Goal: Task Accomplishment & Management: Manage account settings

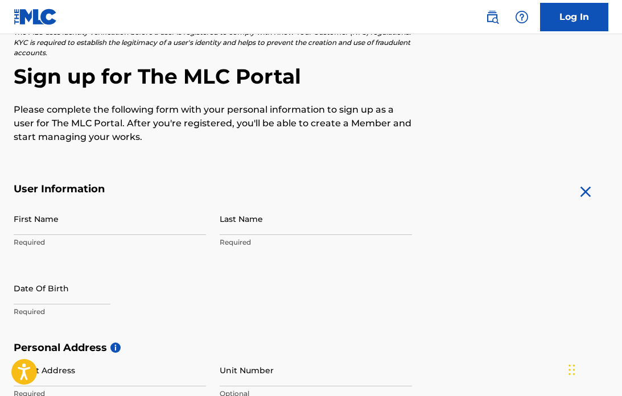
scroll to position [70, 0]
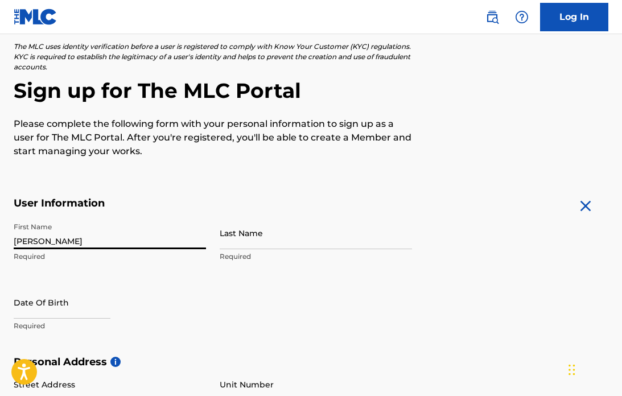
type input "Gregory"
type input "Emison"
type input "8187312451"
type input "[EMAIL_ADDRESS][DOMAIN_NAME]"
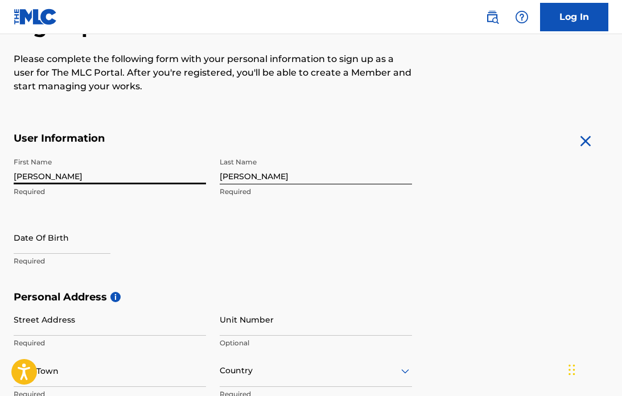
scroll to position [139, 0]
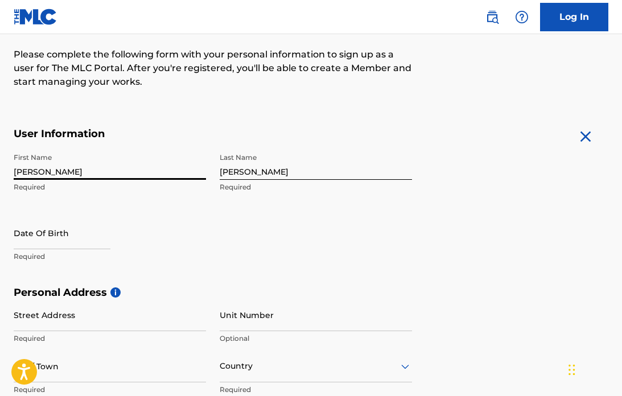
select select "8"
select select "2025"
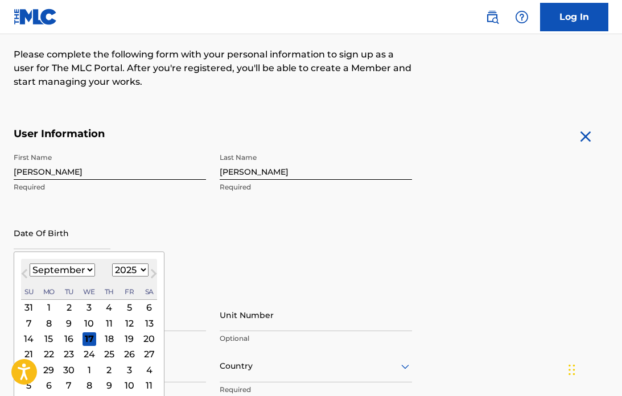
drag, startPoint x: 59, startPoint y: 240, endPoint x: 75, endPoint y: 240, distance: 16.0
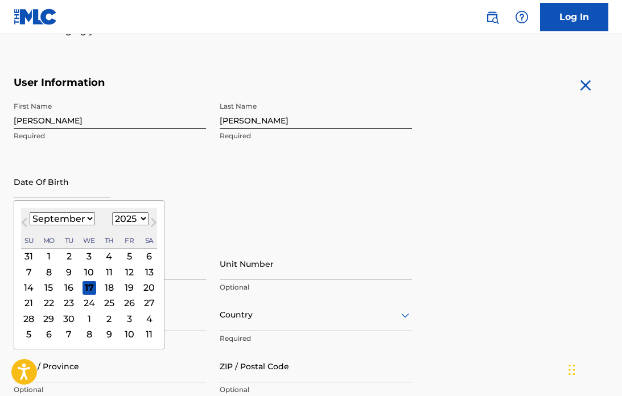
scroll to position [191, 0]
select select "10"
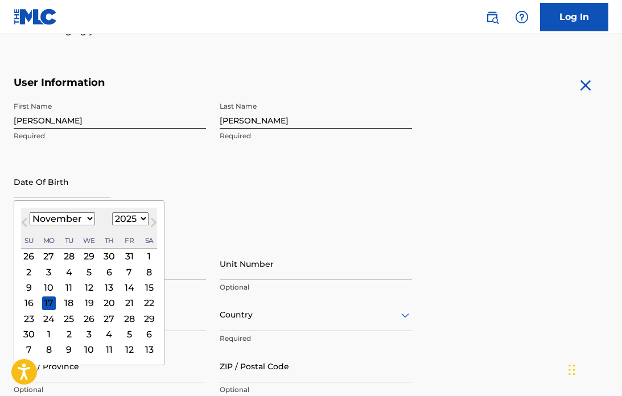
click at [53, 319] on div "24" at bounding box center [49, 319] width 14 height 14
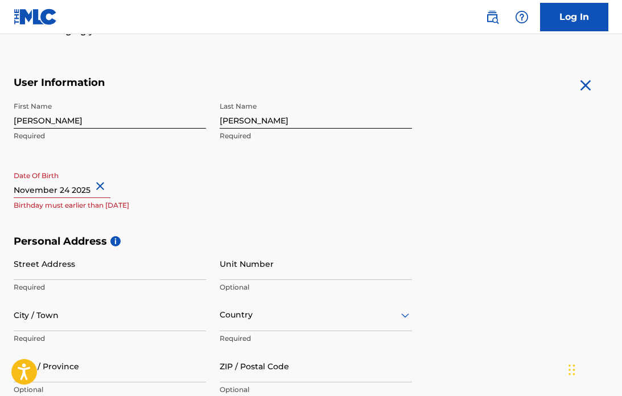
scroll to position [194, 0]
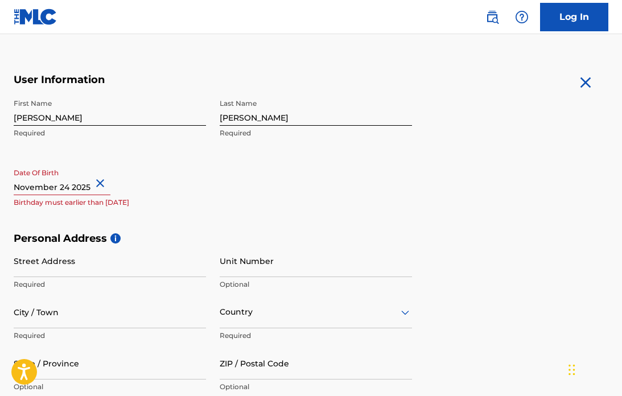
click at [85, 197] on div "Date Of Birth Birthday must earlier than today" at bounding box center [110, 188] width 192 height 51
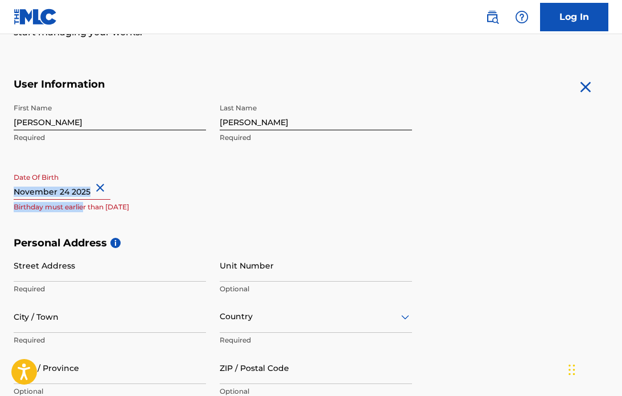
click at [110, 186] on button "Close" at bounding box center [101, 188] width 17 height 35
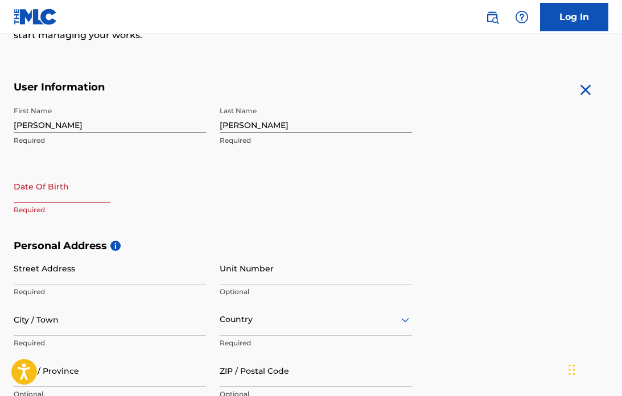
scroll to position [186, 0]
type input "11 24 1957"
click at [110, 194] on input "11 24 1957" at bounding box center [62, 186] width 97 height 32
select select "8"
select select "2025"
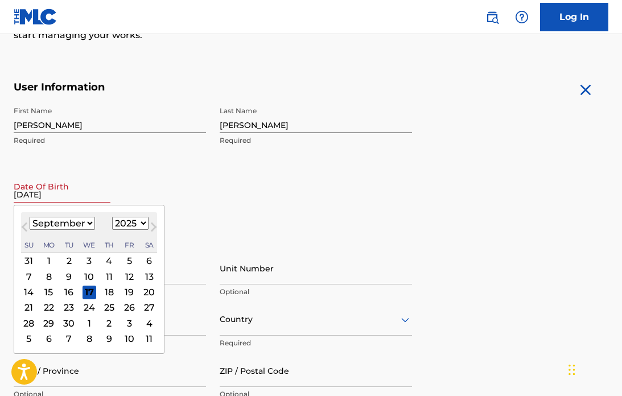
type input "11 24 1957"
select select "10"
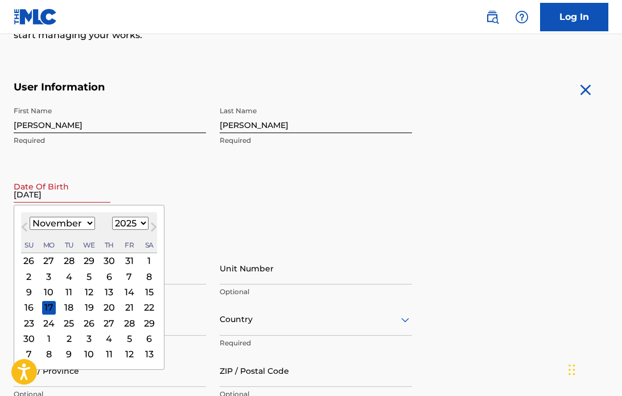
select select "1957"
click at [29, 325] on div "24" at bounding box center [29, 324] width 14 height 14
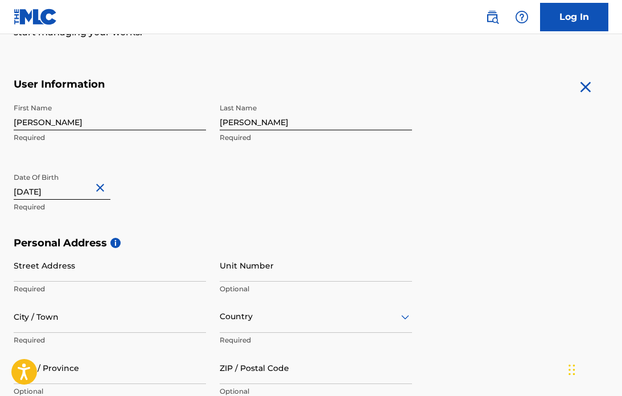
click at [154, 228] on div "First Name Gregory Required Last Name Emison Required Date Of Birth 11 24 1957 …" at bounding box center [213, 167] width 399 height 139
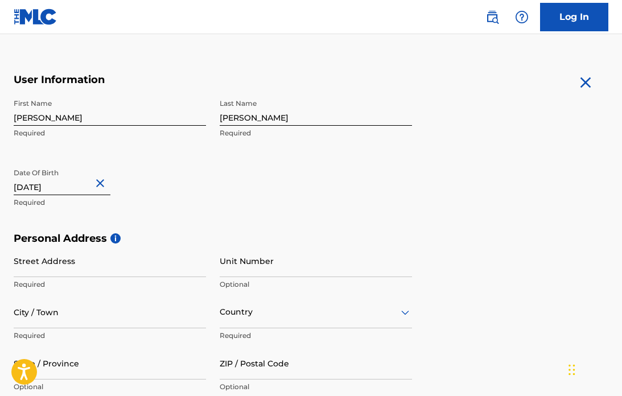
scroll to position [195, 0]
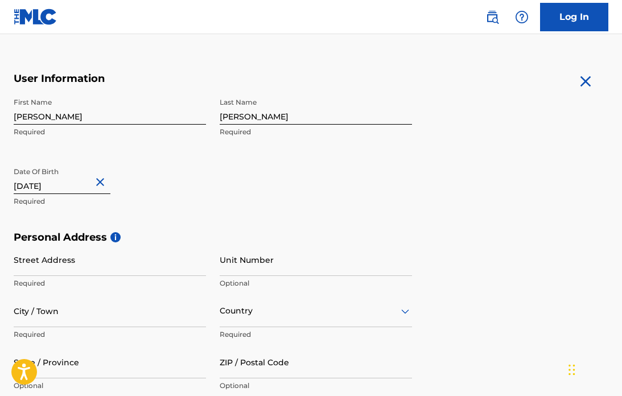
click at [146, 178] on div "Date Of Birth 11 24 1957 Required" at bounding box center [110, 187] width 192 height 51
click at [143, 183] on div "Date Of Birth 11 24 1957 Required" at bounding box center [110, 187] width 192 height 51
click at [104, 196] on p "Required" at bounding box center [110, 201] width 192 height 10
click at [73, 259] on input "Street Address" at bounding box center [110, 260] width 192 height 32
click at [203, 268] on input "Street Address" at bounding box center [110, 260] width 192 height 32
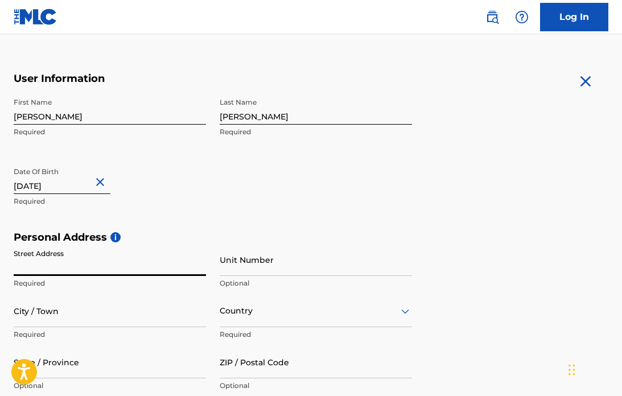
click at [196, 269] on input "Street Address" at bounding box center [110, 260] width 192 height 32
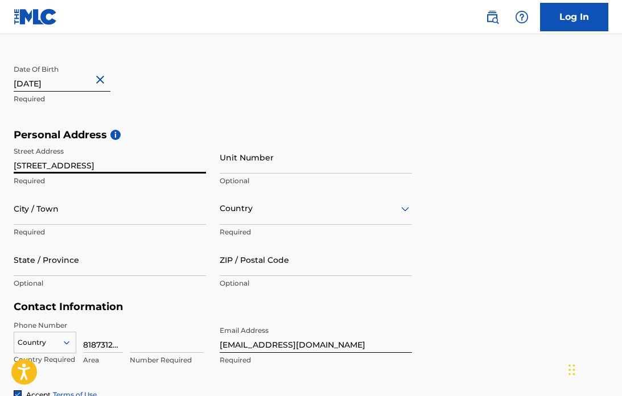
scroll to position [298, 0]
type input "5638 Iron Rock Drive"
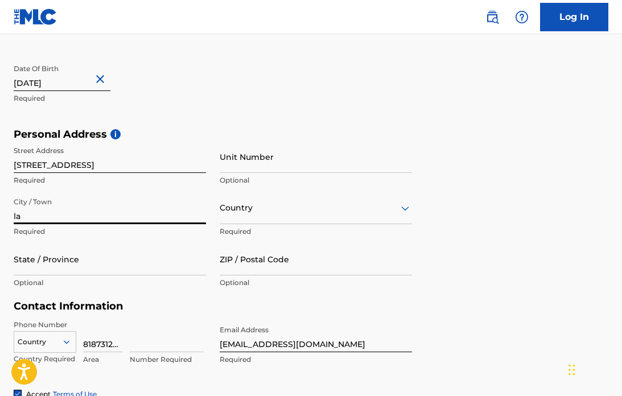
type input "l"
type input "Las Vegas"
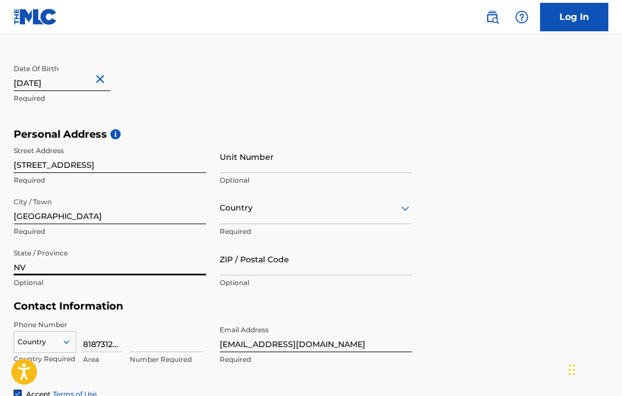
type input "NV"
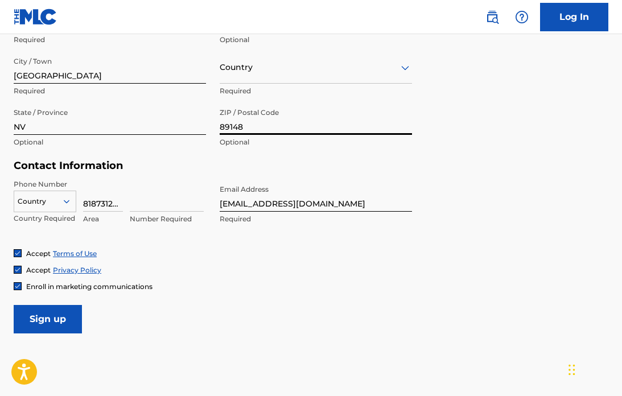
scroll to position [438, 0]
type input "89148"
click at [65, 198] on icon at bounding box center [66, 201] width 10 height 10
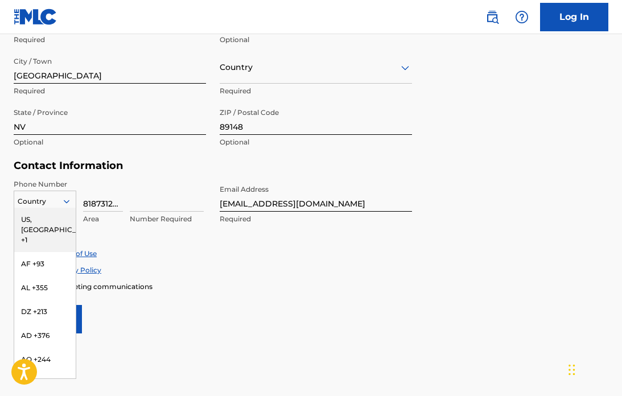
click at [39, 218] on div "US, CA +1" at bounding box center [44, 230] width 61 height 44
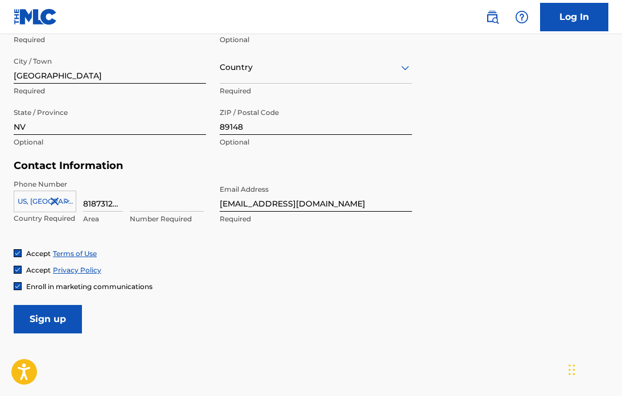
click at [118, 203] on input "8187312451" at bounding box center [103, 195] width 40 height 32
click at [126, 203] on div "US, CA +1 Country Required 8187312451 Area Number Required" at bounding box center [110, 204] width 192 height 51
click at [122, 204] on input "8187312451" at bounding box center [103, 195] width 40 height 32
click at [102, 203] on input "8181" at bounding box center [103, 195] width 40 height 32
type input "818"
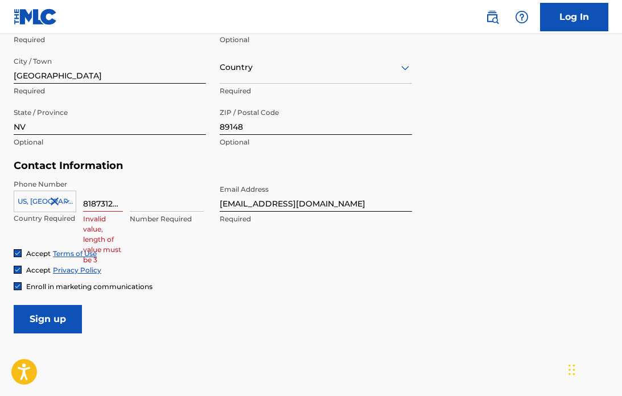
click at [125, 204] on div "US, CA +1 Country Required 8187312451 Invalid value, length of value must be 3 …" at bounding box center [110, 204] width 192 height 51
click at [121, 202] on input "8187312451" at bounding box center [103, 195] width 40 height 32
type input "818"
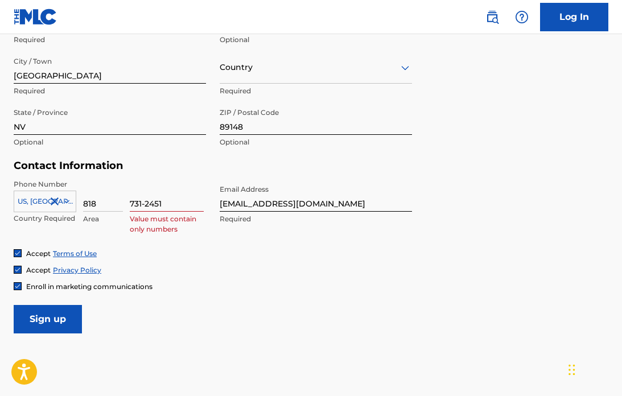
drag, startPoint x: 146, startPoint y: 204, endPoint x: 150, endPoint y: 212, distance: 8.9
click at [146, 204] on input "731-2451" at bounding box center [167, 195] width 74 height 32
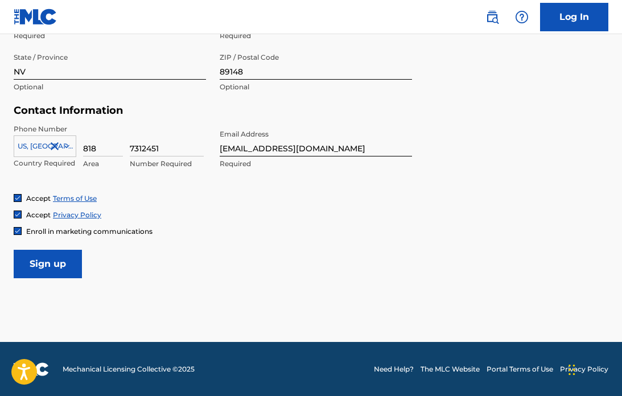
scroll to position [495, 0]
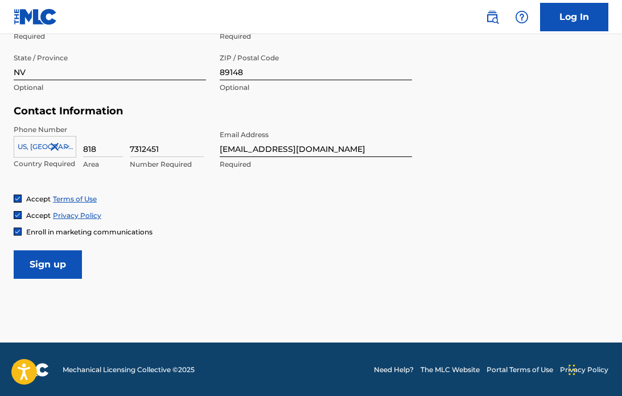
type input "7312451"
click at [60, 265] on input "Sign up" at bounding box center [48, 265] width 68 height 28
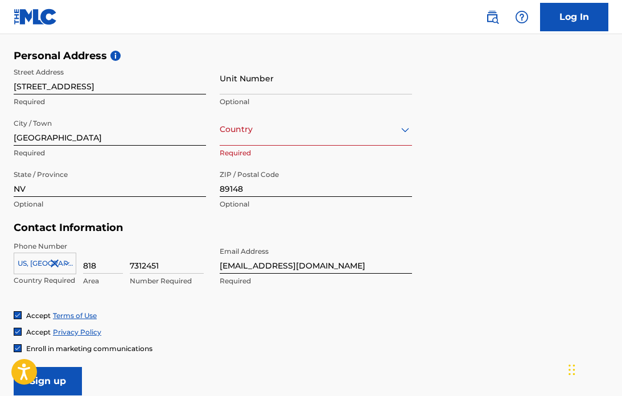
scroll to position [372, 0]
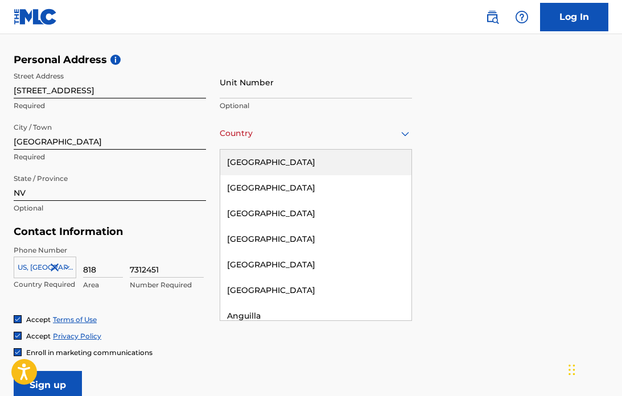
click at [405, 134] on icon at bounding box center [405, 134] width 8 height 5
click at [259, 160] on div "United States" at bounding box center [315, 163] width 191 height 26
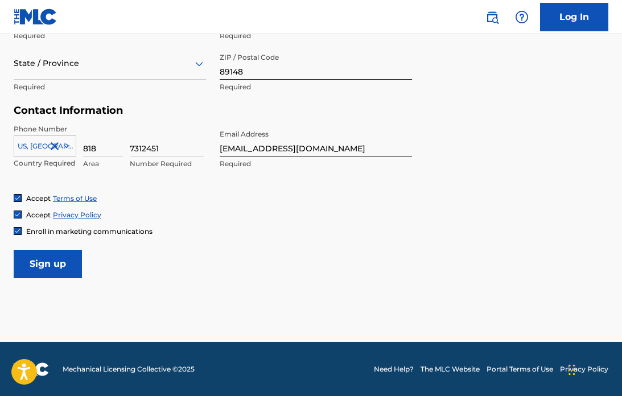
scroll to position [493, 0]
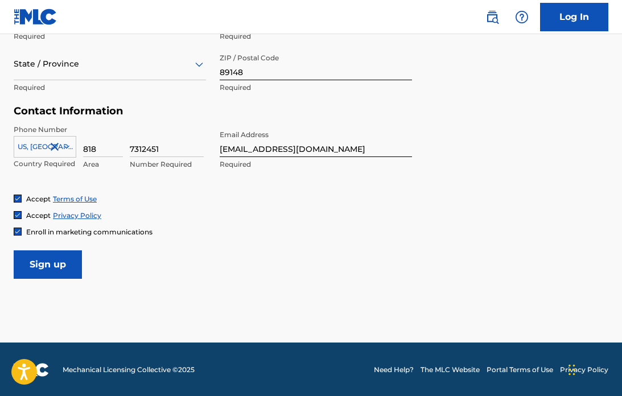
click at [32, 265] on input "Sign up" at bounding box center [48, 265] width 68 height 28
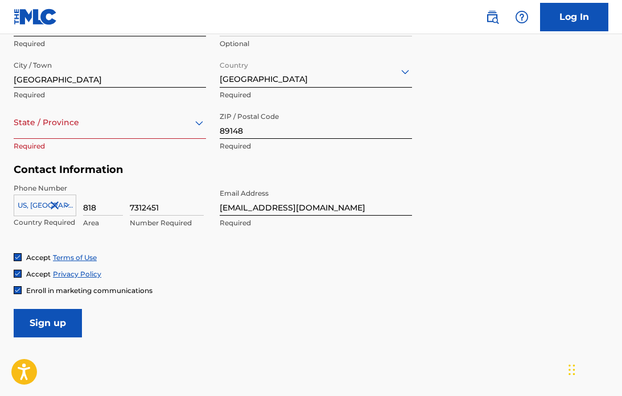
scroll to position [432, 0]
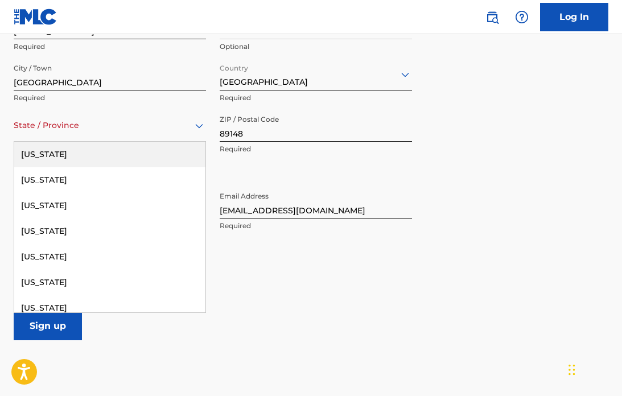
click at [204, 122] on icon at bounding box center [199, 126] width 14 height 14
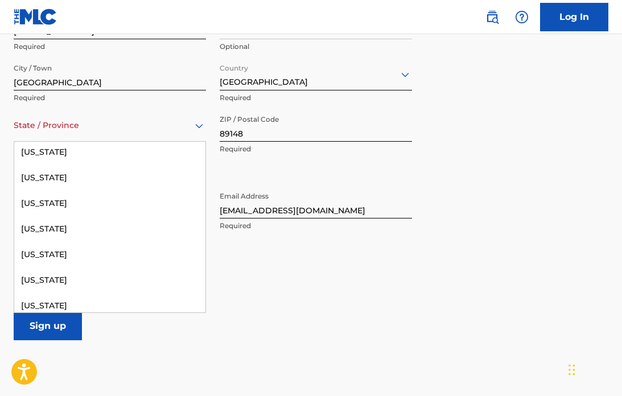
scroll to position [697, 0]
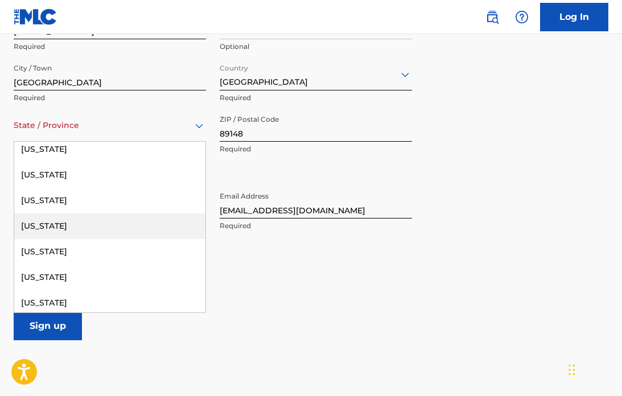
click at [46, 227] on div "Nevada" at bounding box center [109, 227] width 191 height 26
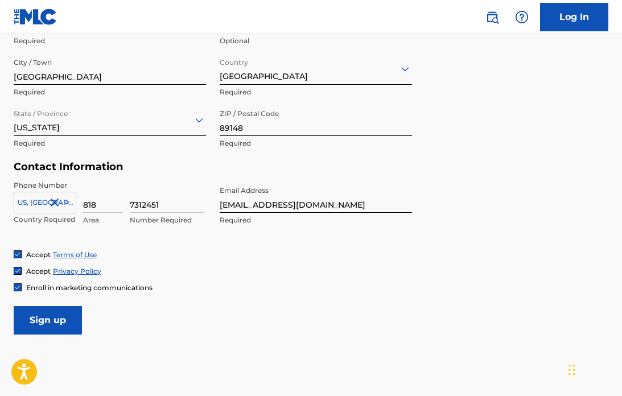
scroll to position [438, 0]
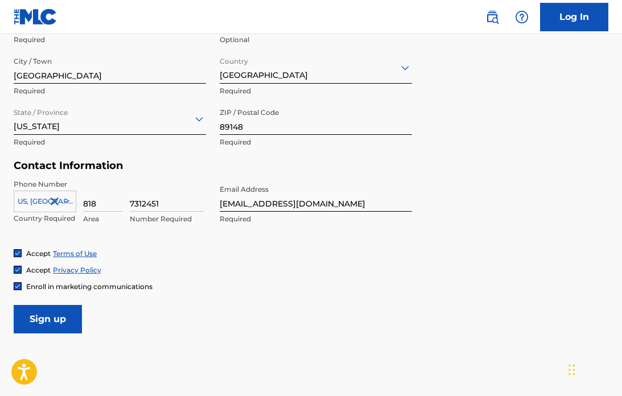
click at [52, 322] on input "Sign up" at bounding box center [48, 319] width 68 height 28
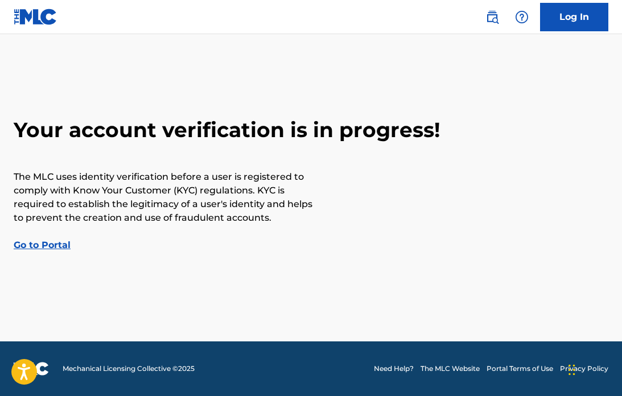
click at [55, 244] on link "Go to Portal" at bounding box center [42, 245] width 57 height 11
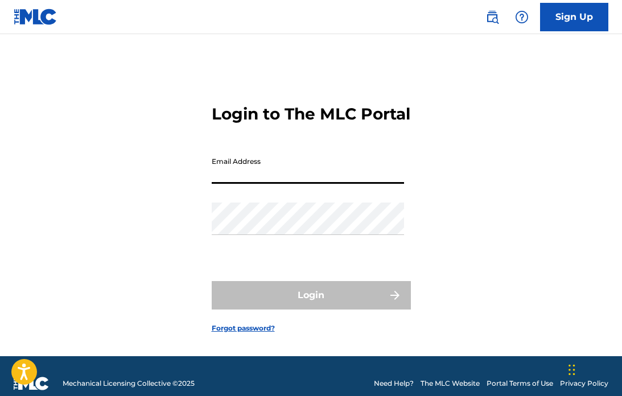
type input "[EMAIL_ADDRESS][DOMAIN_NAME]"
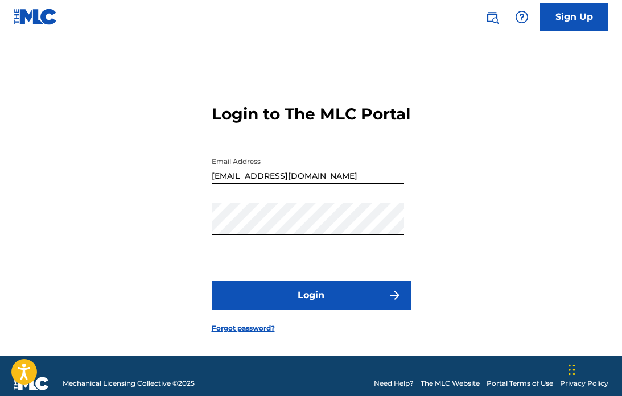
click at [290, 310] on button "Login" at bounding box center [311, 295] width 199 height 28
click at [573, 14] on link "Sign Up" at bounding box center [574, 17] width 68 height 28
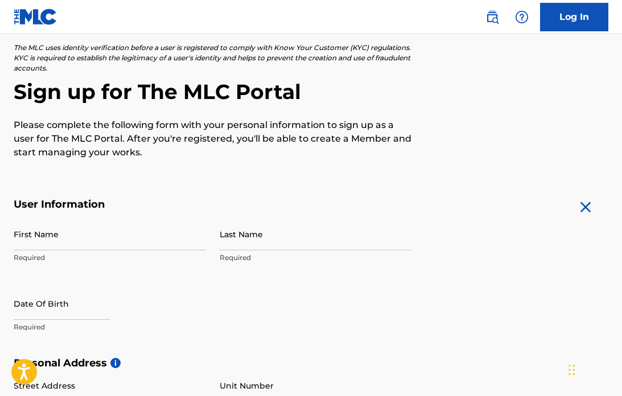
scroll to position [75, 0]
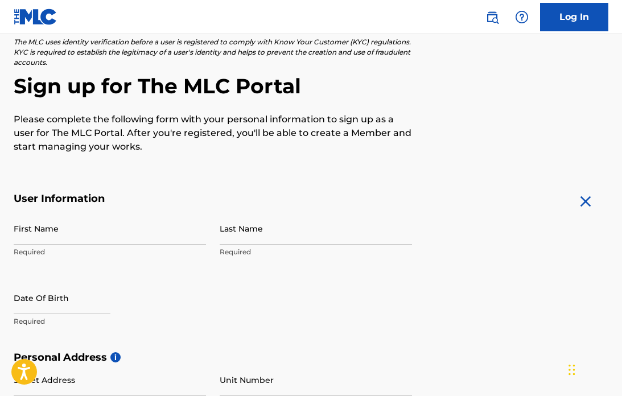
click at [568, 19] on link "Log In" at bounding box center [574, 17] width 68 height 28
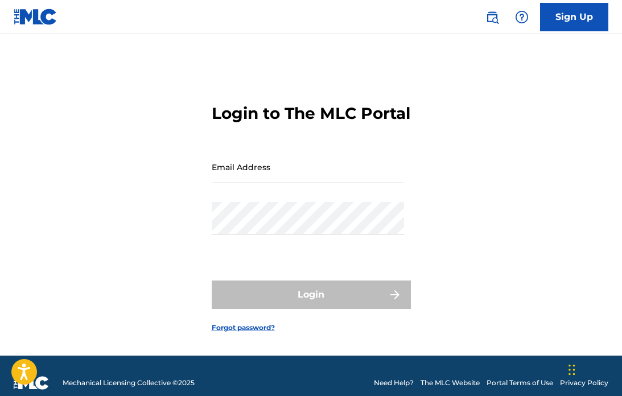
scroll to position [7, 0]
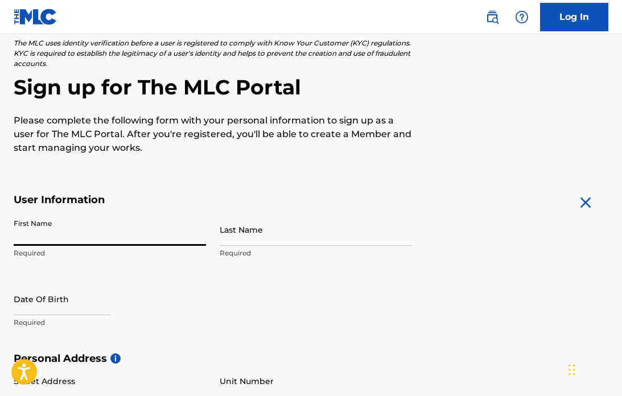
scroll to position [73, 0]
click at [202, 239] on input "First Name" at bounding box center [110, 230] width 192 height 32
type input "Gregory"
type input "Emison"
type input "8187312451"
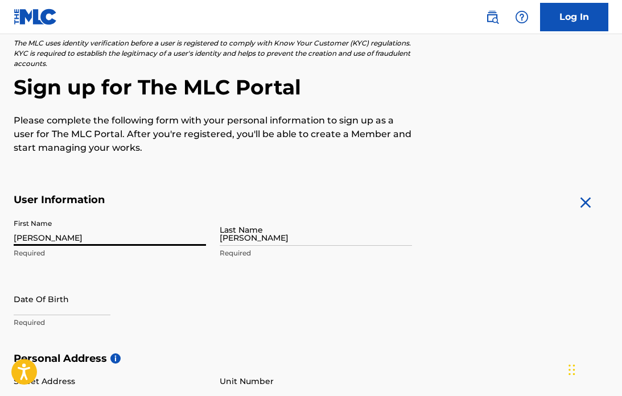
type input "[EMAIL_ADDRESS][DOMAIN_NAME]"
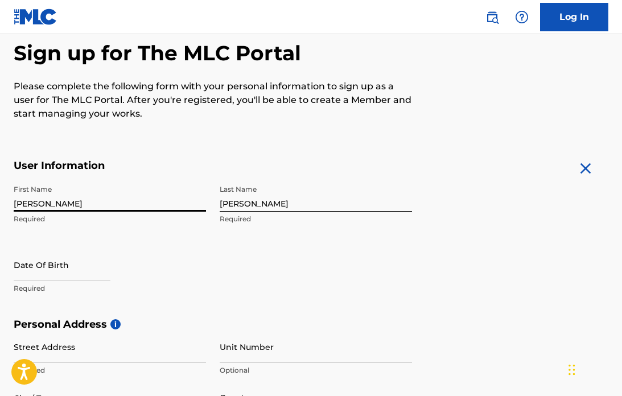
scroll to position [114, 0]
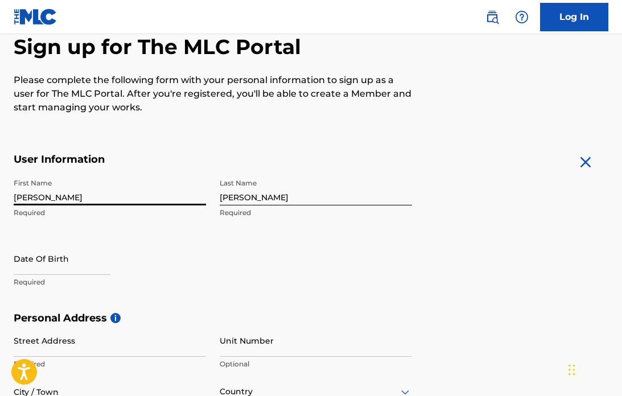
select select "8"
select select "2025"
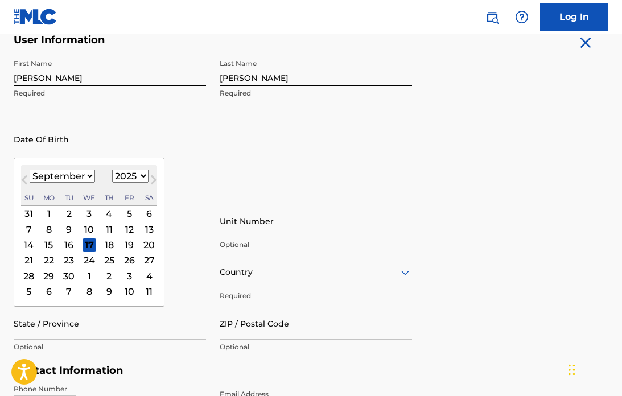
scroll to position [234, 0]
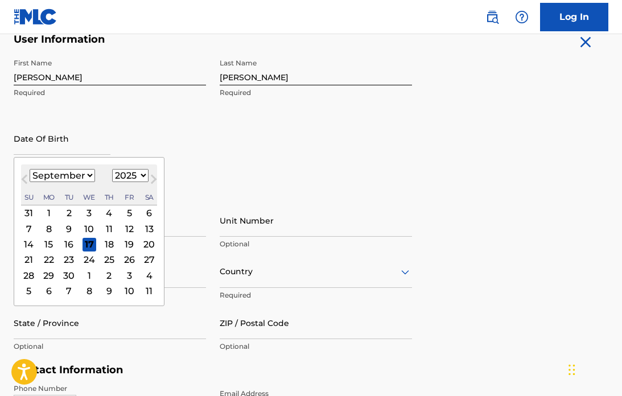
select select "10"
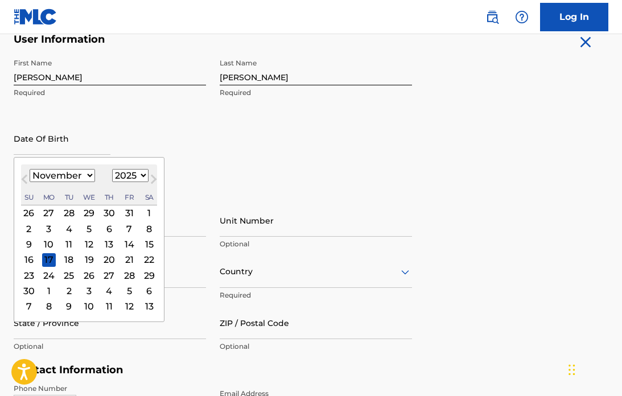
select select "1957"
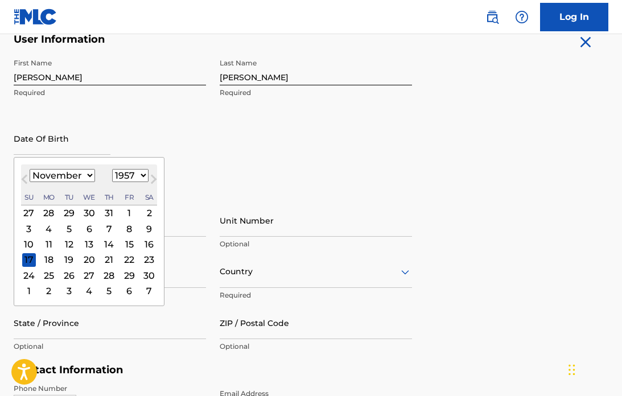
click at [29, 276] on div "24" at bounding box center [29, 276] width 14 height 14
type input "November 24 1957"
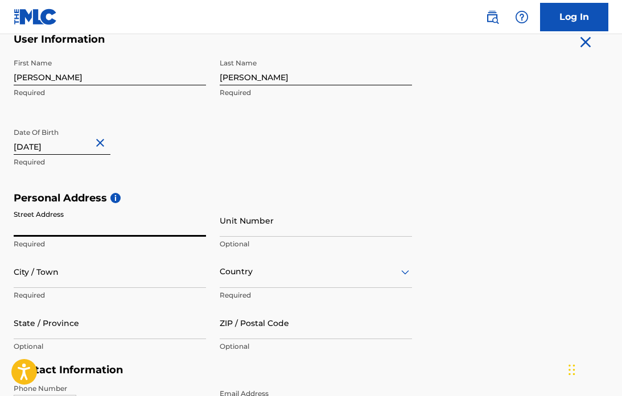
click at [202, 229] on input "Street Address" at bounding box center [110, 220] width 192 height 32
click at [197, 229] on input "Street Address" at bounding box center [110, 220] width 192 height 32
type input "5638 Iron Rock Drive"
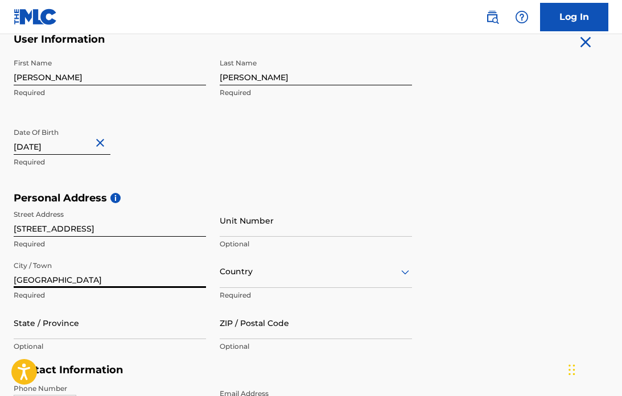
type input "Las Vegas"
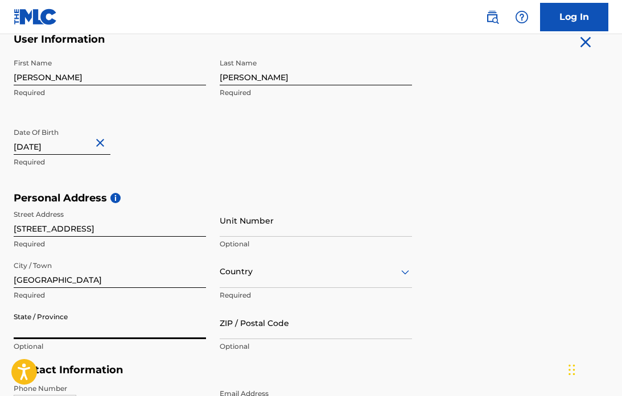
scroll to position [231, 0]
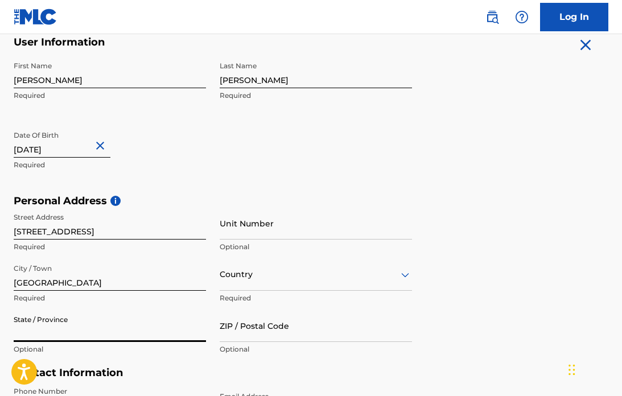
click at [205, 336] on input "State / Province" at bounding box center [110, 326] width 192 height 32
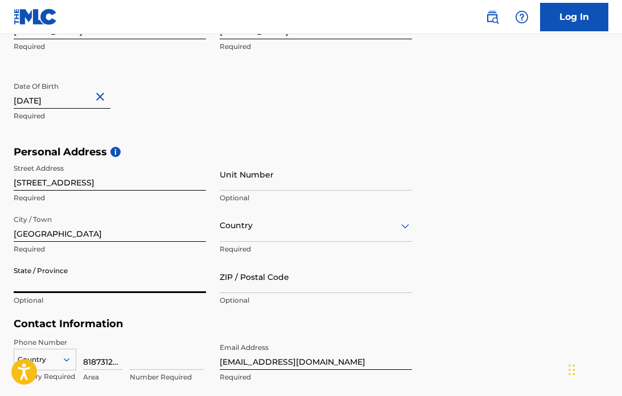
scroll to position [281, 0]
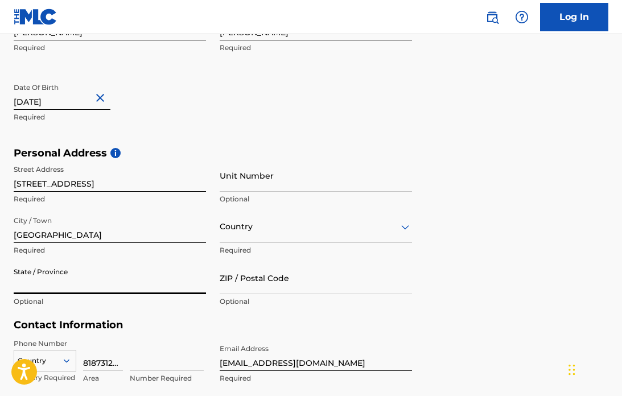
click at [202, 282] on input "State / Province" at bounding box center [110, 278] width 192 height 32
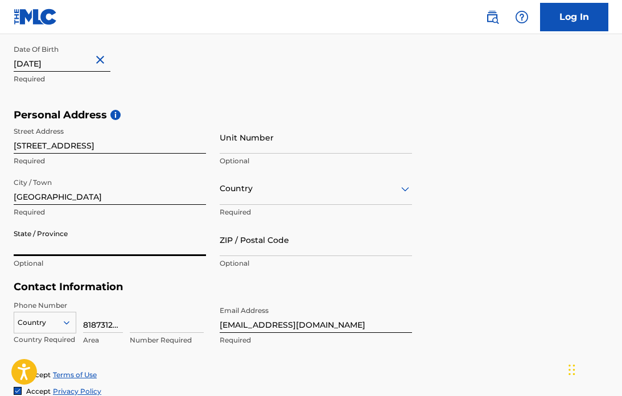
scroll to position [333, 0]
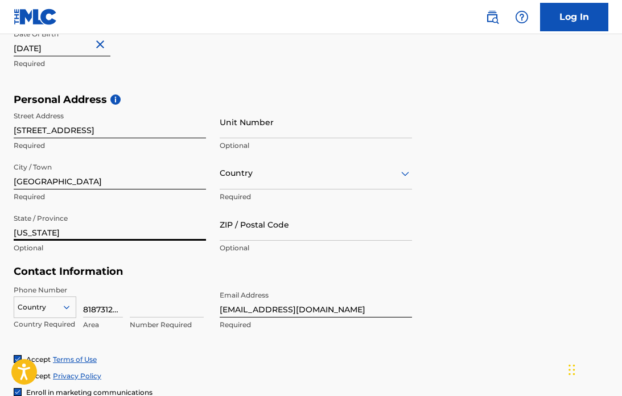
type input "Nevada"
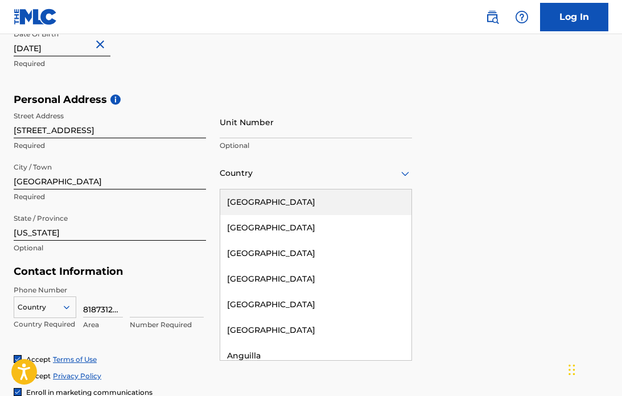
click at [407, 175] on icon at bounding box center [405, 173] width 8 height 5
click at [306, 201] on div "United States" at bounding box center [315, 203] width 191 height 26
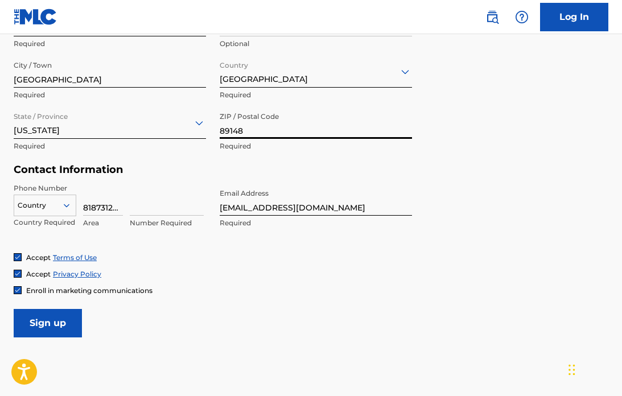
scroll to position [454, 0]
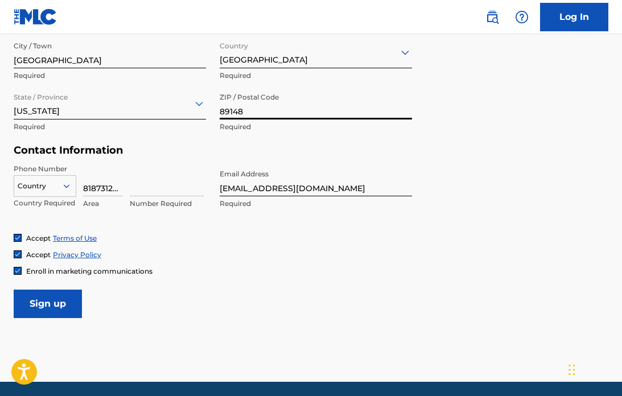
type input "89148"
click at [68, 184] on icon at bounding box center [66, 186] width 10 height 10
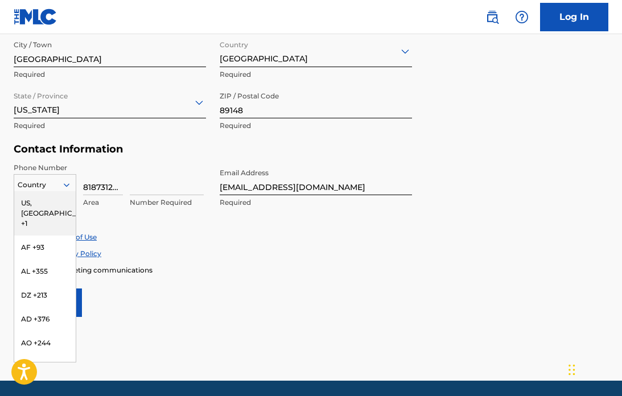
scroll to position [455, 0]
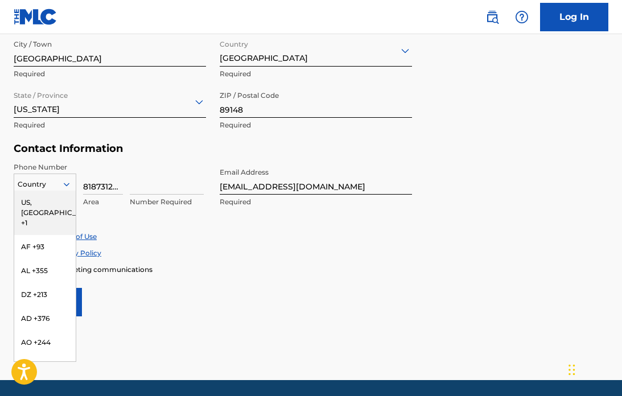
click at [44, 207] on div "US, CA +1" at bounding box center [44, 213] width 61 height 44
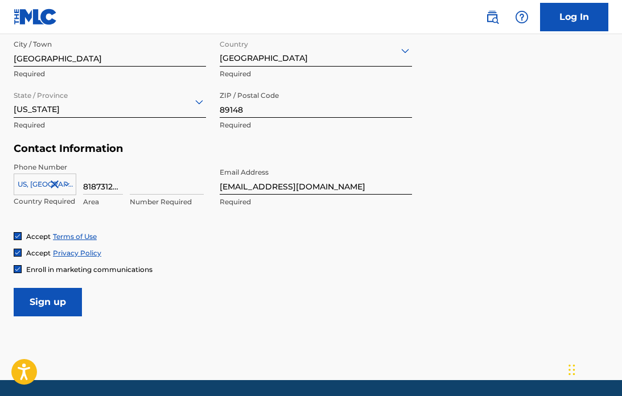
click at [121, 186] on input "8187312451" at bounding box center [103, 178] width 40 height 32
click at [129, 185] on div "US, CA +1 Country Required 8187312451 Area Number Required" at bounding box center [110, 187] width 192 height 51
click at [118, 183] on input "8187312451" at bounding box center [103, 178] width 40 height 32
click at [106, 183] on input "81851" at bounding box center [103, 178] width 40 height 32
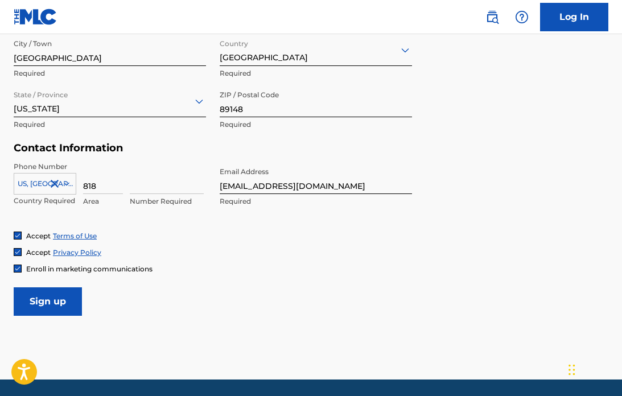
type input "818"
drag, startPoint x: 146, startPoint y: 190, endPoint x: 151, endPoint y: 195, distance: 7.3
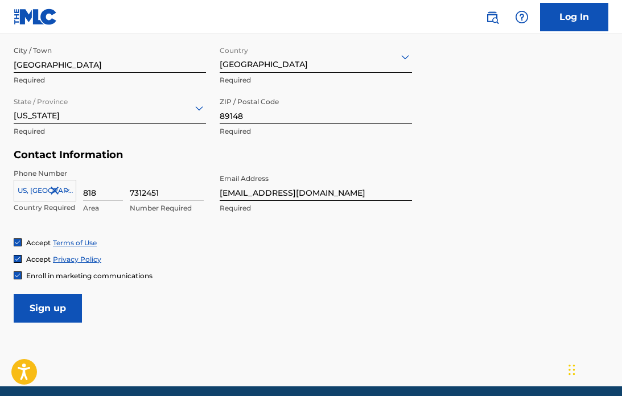
scroll to position [450, 0]
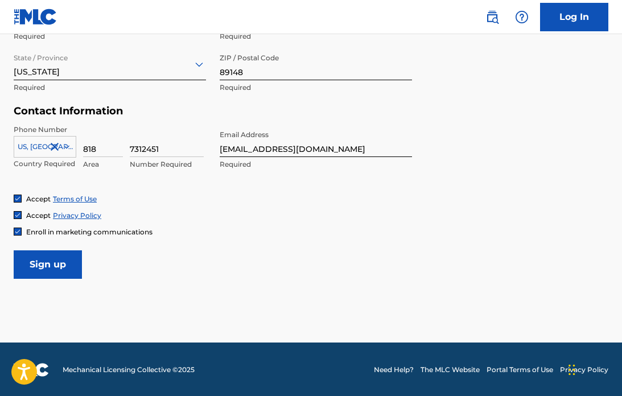
type input "7312451"
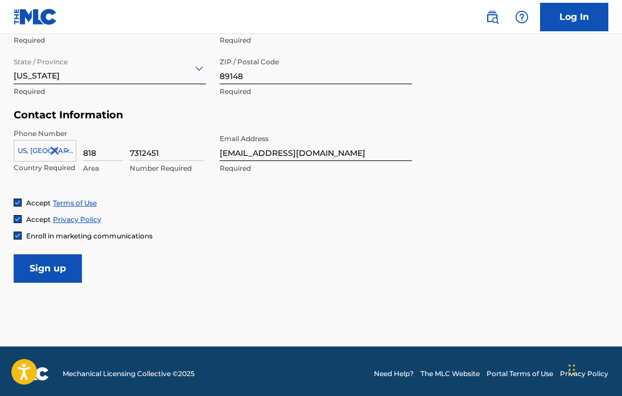
click at [67, 265] on input "Sign up" at bounding box center [48, 269] width 68 height 28
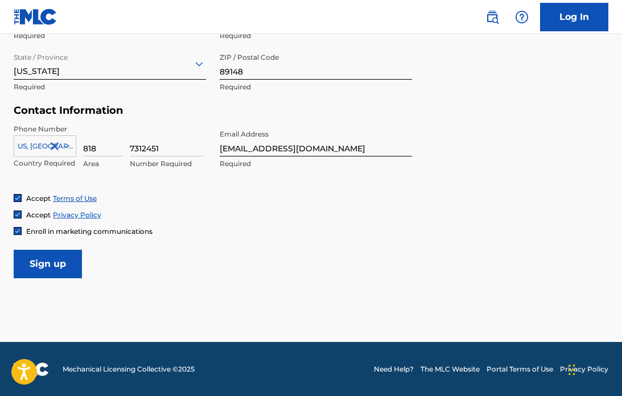
scroll to position [493, 0]
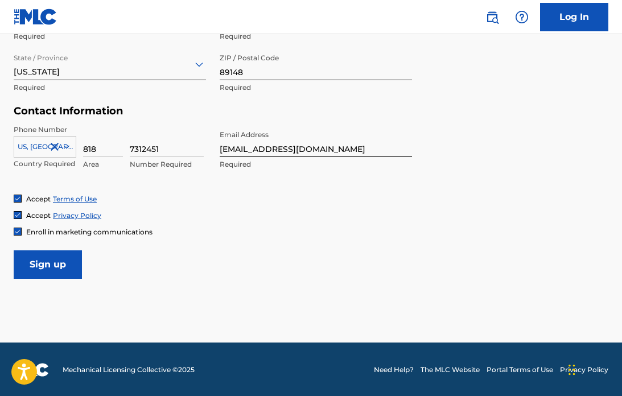
click at [569, 14] on link "Log In" at bounding box center [574, 17] width 68 height 28
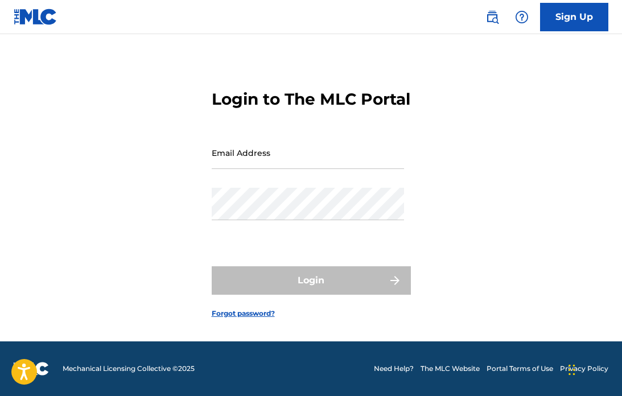
scroll to position [25, 0]
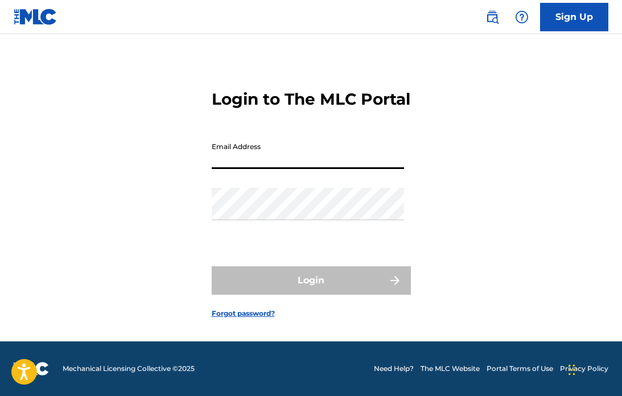
click at [231, 158] on input "Email Address" at bounding box center [308, 153] width 192 height 32
type input "[EMAIL_ADDRESS][DOMAIN_NAME]"
click at [311, 287] on div "Login" at bounding box center [311, 280] width 199 height 28
click at [271, 319] on link "Forgot password?" at bounding box center [243, 314] width 63 height 10
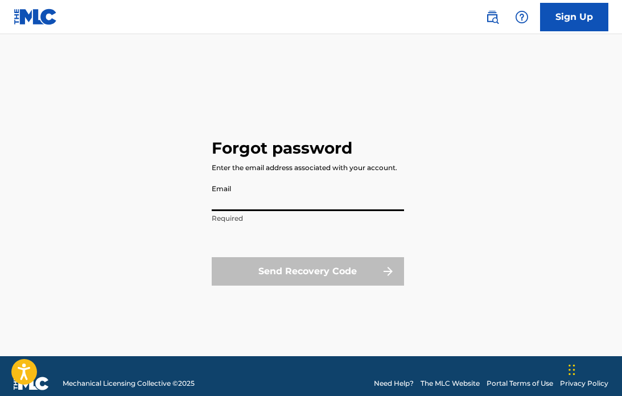
type input "[EMAIL_ADDRESS][DOMAIN_NAME]"
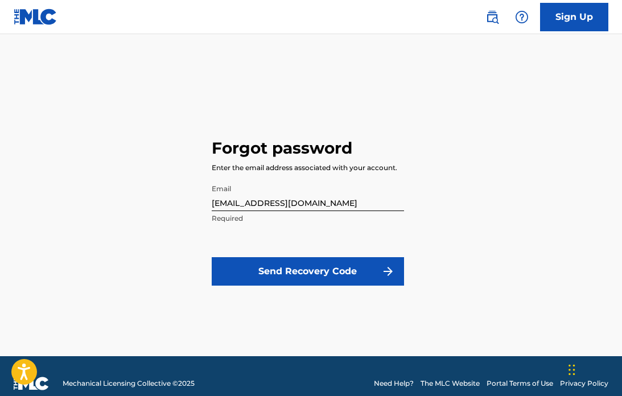
click at [307, 276] on button "Send Recovery Code" at bounding box center [308, 271] width 192 height 28
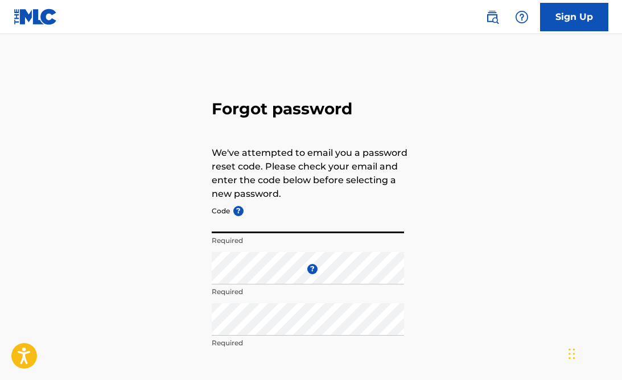
paste input "FP_f49216e27ea258477fdc8ac3e5fd"
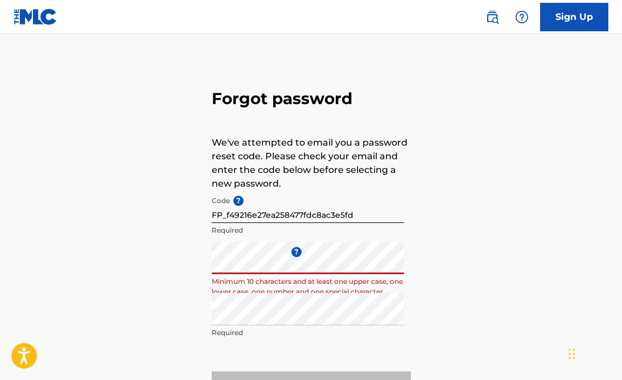
scroll to position [10, 0]
click at [351, 46] on main "Forgot password We've attempted to email you a password reset code. Please chec…" at bounding box center [311, 228] width 622 height 408
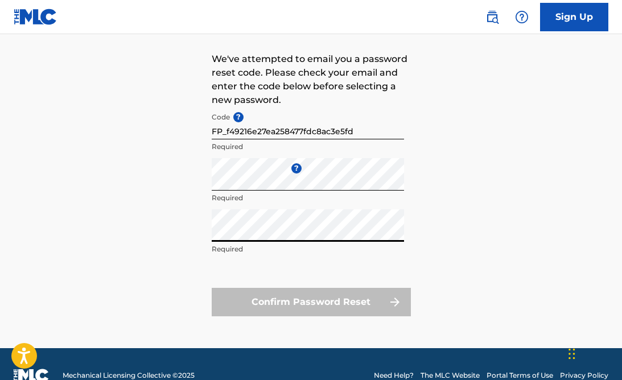
scroll to position [94, 0]
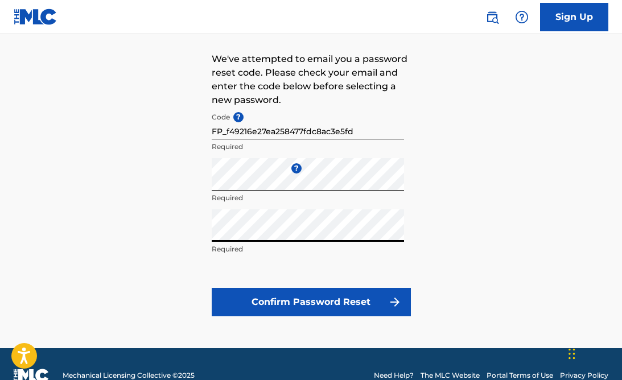
click at [330, 302] on button "Confirm Password Reset" at bounding box center [311, 302] width 199 height 28
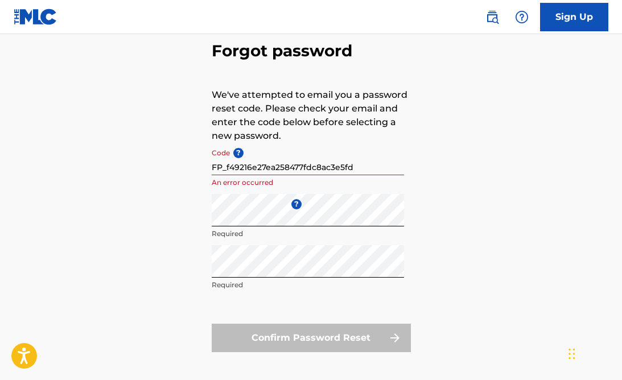
scroll to position [44, 0]
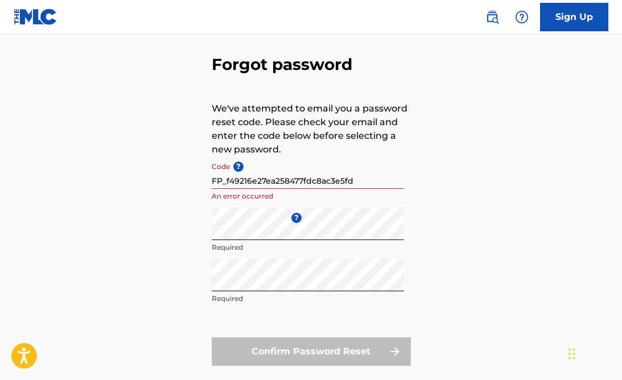
click at [228, 183] on input "FP_f49216e27ea258477fdc8ac3e5fd" at bounding box center [308, 173] width 192 height 32
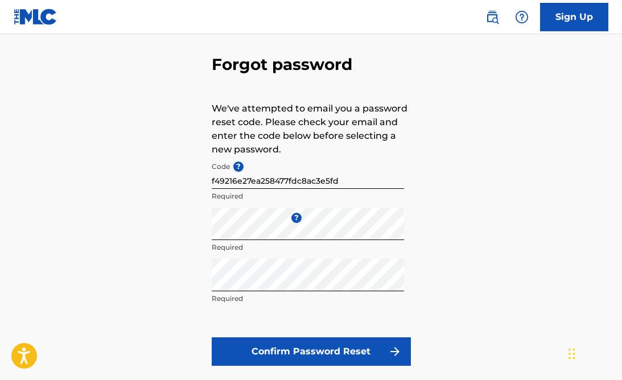
click at [338, 350] on button "Confirm Password Reset" at bounding box center [311, 352] width 199 height 28
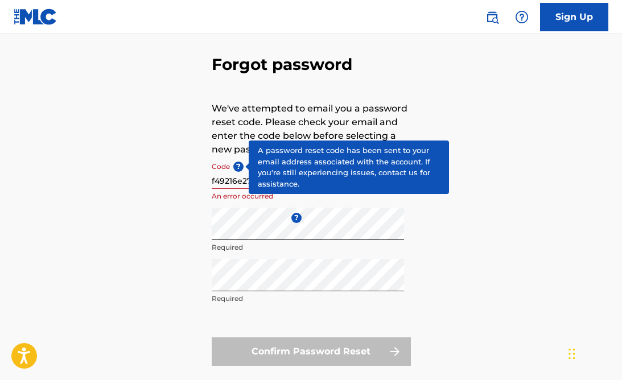
click at [237, 168] on span "?" at bounding box center [238, 167] width 10 height 10
click at [237, 168] on input "f49216e27ea258477fdc8ac3e5fd" at bounding box center [308, 173] width 192 height 32
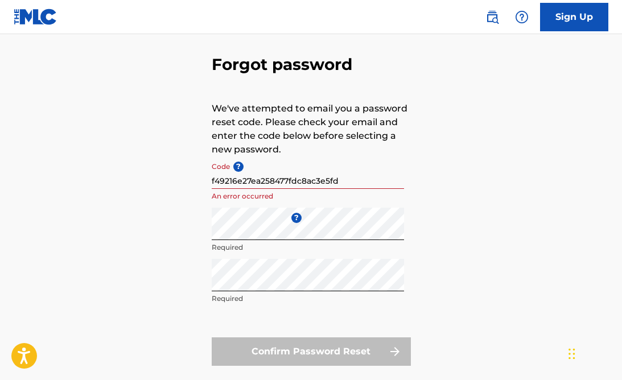
click at [288, 202] on div "Code ? f49216e27ea258477fdc8ac3e5fd An error occurred" at bounding box center [308, 182] width 192 height 51
click at [318, 305] on div "Repeat the password Required" at bounding box center [308, 284] width 192 height 51
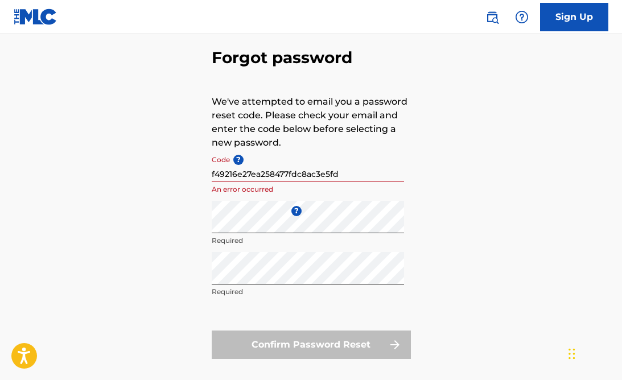
scroll to position [51, 0]
click at [351, 178] on input "f49216e27ea258477fdc8ac3e5fd" at bounding box center [308, 166] width 192 height 32
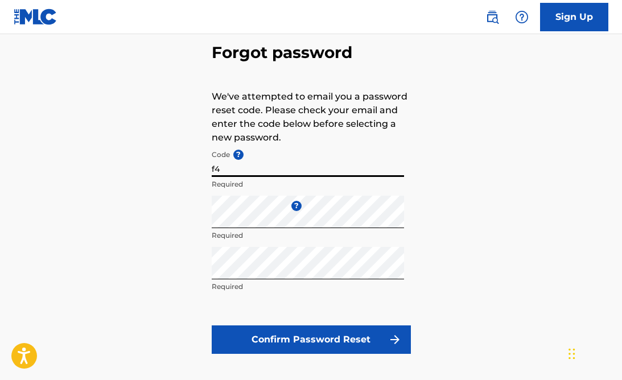
type input "f"
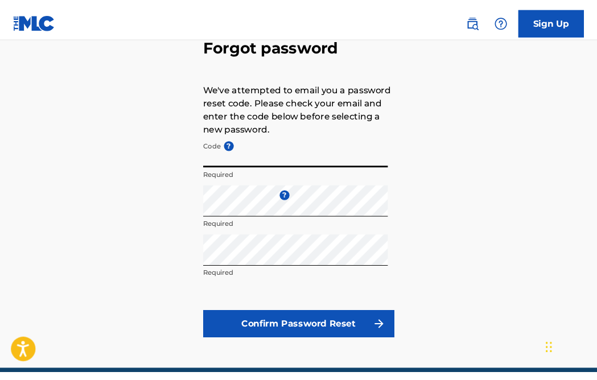
scroll to position [67, 0]
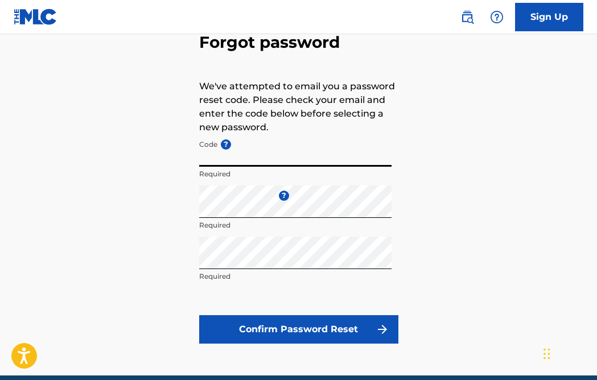
paste input "FP_d95f1dcc7ec81f4864ac3bb14da3"
type input "FP_d95f1dcc7ec81f4864ac3bb14da3"
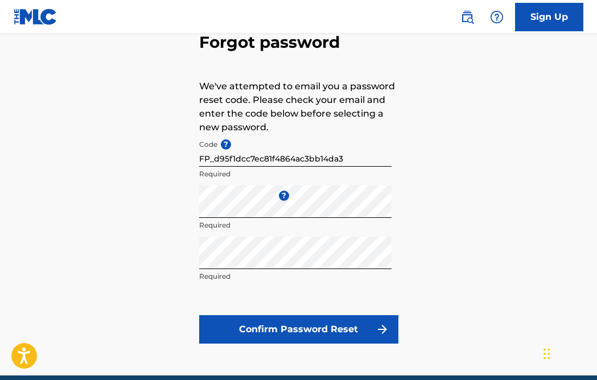
click at [304, 336] on button "Confirm Password Reset" at bounding box center [298, 329] width 199 height 28
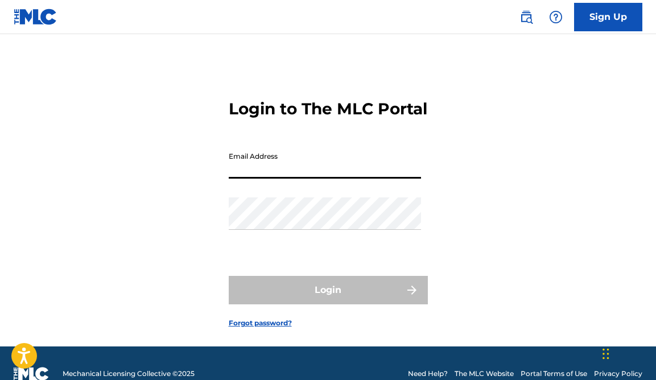
type input "[EMAIL_ADDRESS][DOMAIN_NAME]"
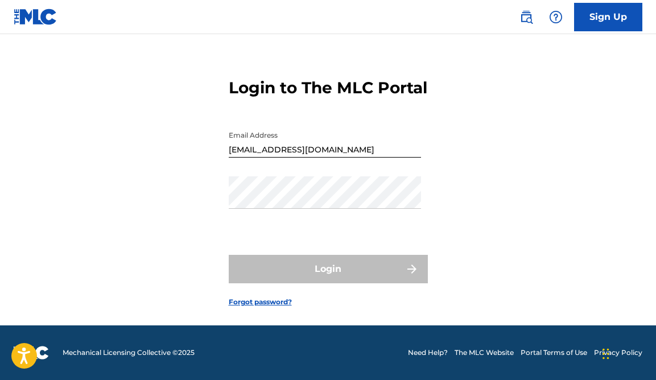
scroll to position [29, 0]
click at [266, 307] on link "Forgot password?" at bounding box center [260, 302] width 63 height 10
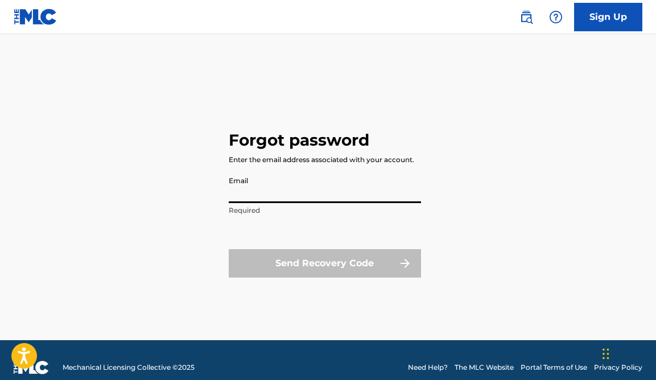
type input "[EMAIL_ADDRESS][DOMAIN_NAME]"
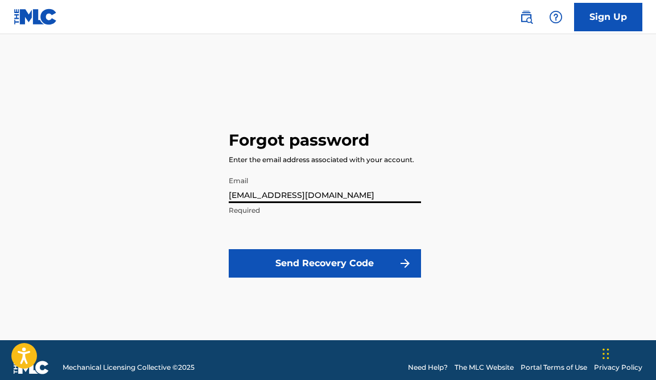
click at [331, 262] on button "Send Recovery Code" at bounding box center [325, 263] width 192 height 28
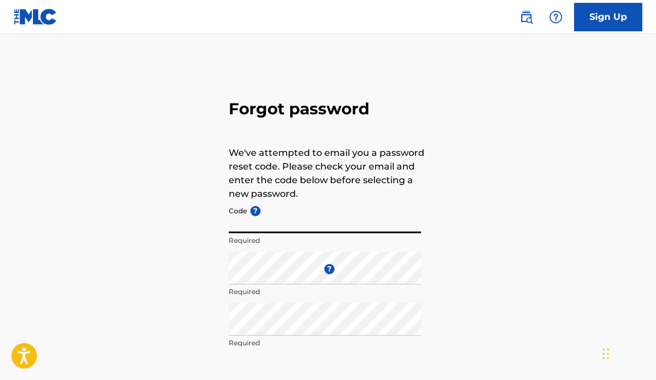
paste input "FP_d95f1dcc7ec81f4864ac3bb14da3"
type input "FP_d95f1dcc7ec81f4864ac3bb14da3"
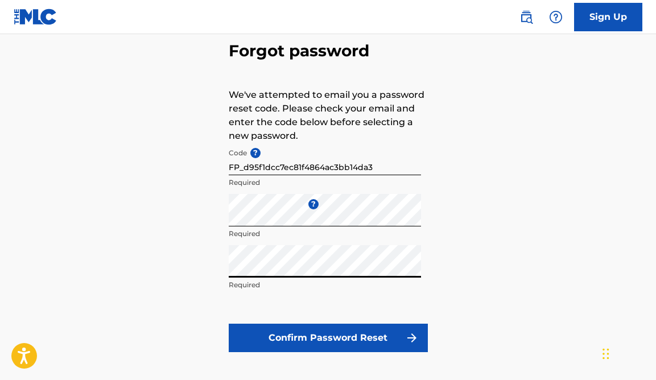
scroll to position [59, 0]
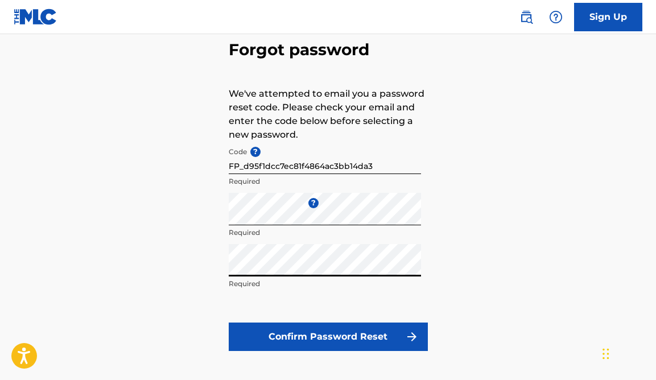
click at [285, 342] on button "Confirm Password Reset" at bounding box center [328, 337] width 199 height 28
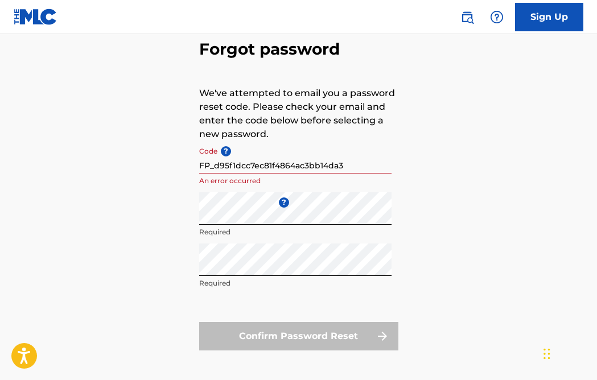
scroll to position [60, 0]
click at [141, 149] on div "Forgot password We've attempted to email you a password reset code. Please chec…" at bounding box center [298, 193] width 597 height 380
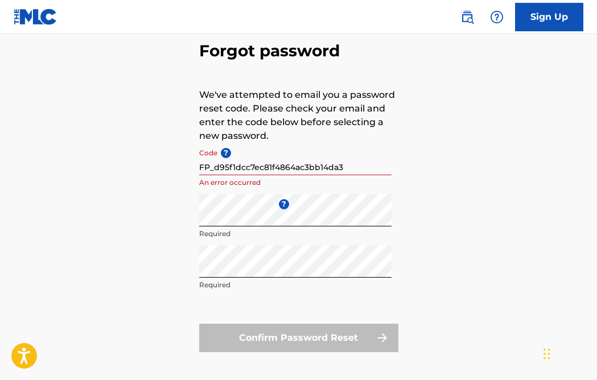
scroll to position [59, 0]
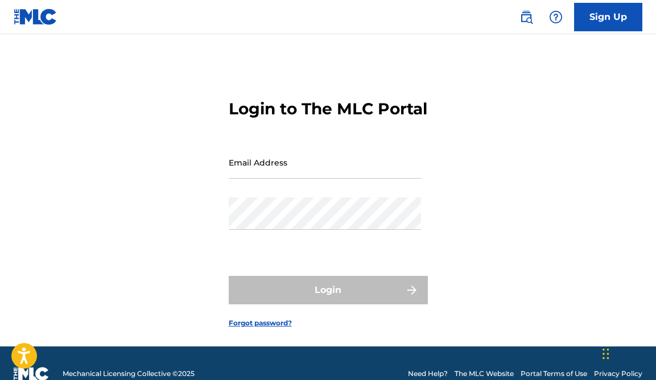
scroll to position [18, 0]
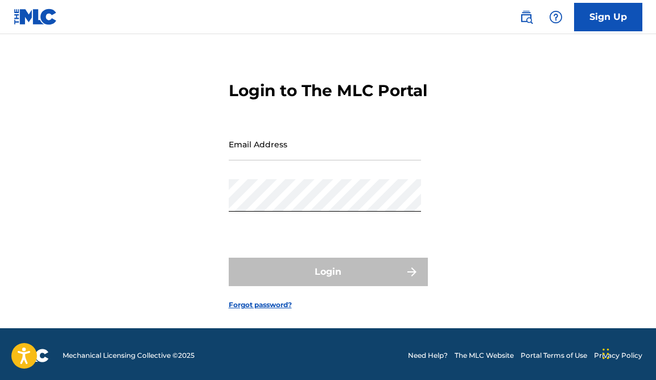
click at [319, 258] on form "Login to The MLC Portal Email Address Password Login Forgot password?" at bounding box center [328, 186] width 199 height 284
click at [322, 286] on div "Login" at bounding box center [328, 272] width 199 height 28
type input "[EMAIL_ADDRESS][DOMAIN_NAME]"
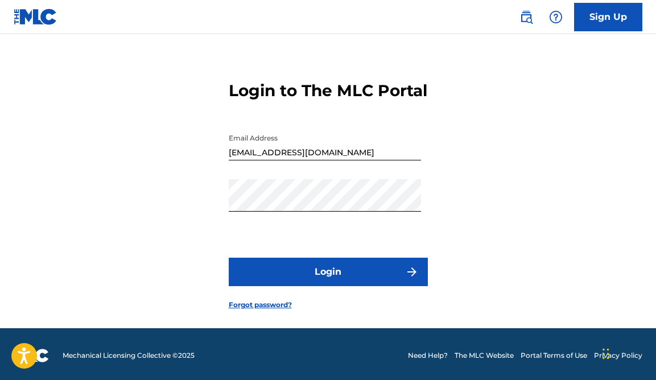
click at [331, 286] on button "Login" at bounding box center [328, 272] width 199 height 28
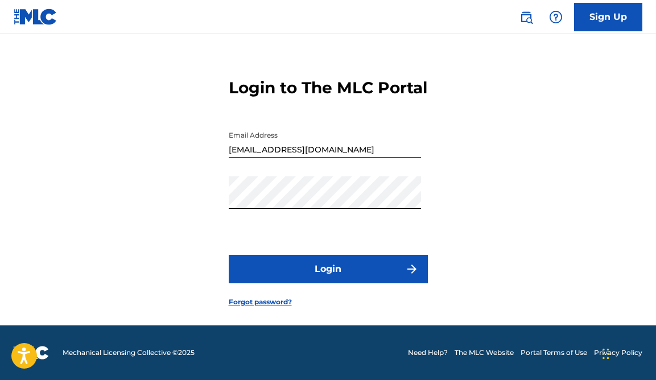
scroll to position [27, 0]
click at [354, 284] on button "Login" at bounding box center [328, 269] width 199 height 28
click at [262, 303] on link "Forgot password?" at bounding box center [260, 302] width 63 height 10
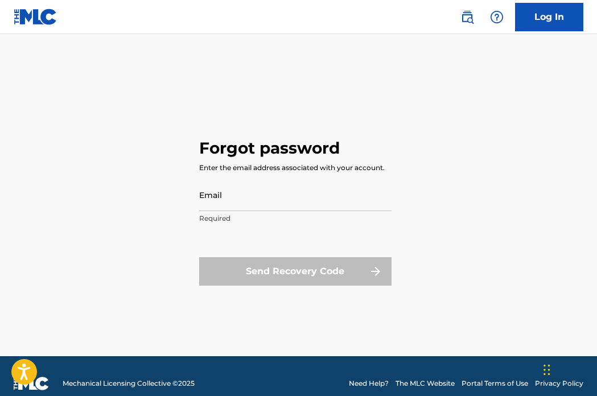
scroll to position [0, 1]
click at [219, 195] on input "Email" at bounding box center [295, 195] width 192 height 32
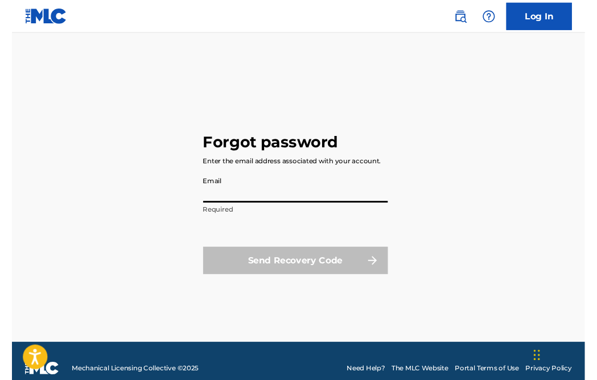
scroll to position [0, 0]
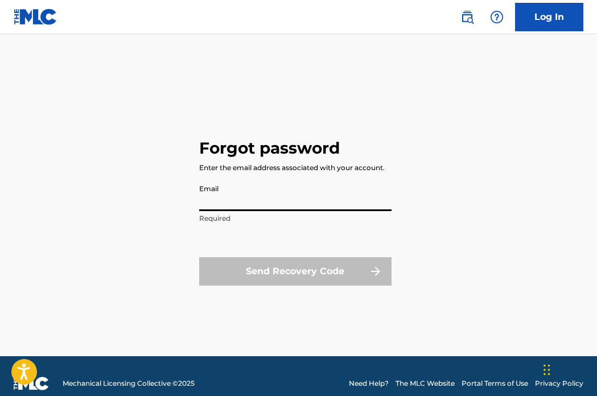
type input "[EMAIL_ADDRESS][DOMAIN_NAME]"
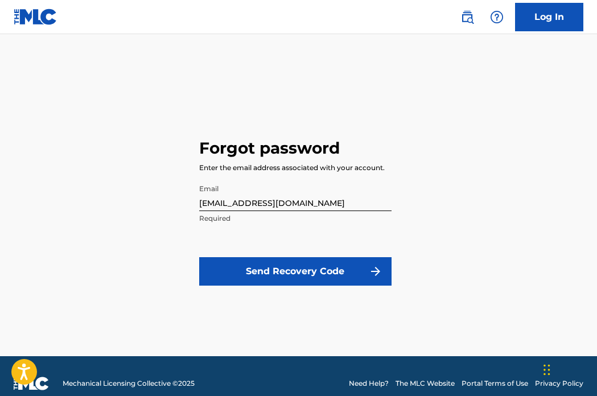
click at [292, 273] on button "Send Recovery Code" at bounding box center [295, 271] width 192 height 28
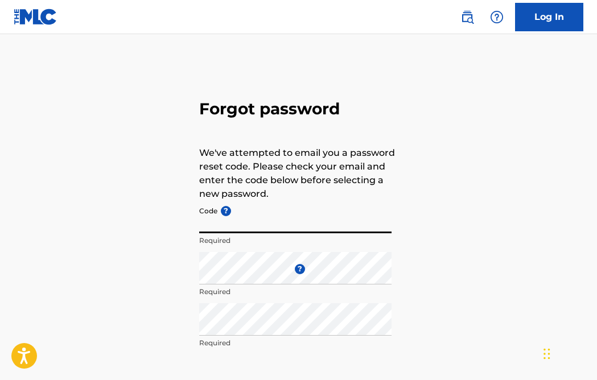
paste input "FP_4bc6a873881fbb548cdc5ec9a659"
type input "FP_4bc6a873881fbb548cdc5ec9a659"
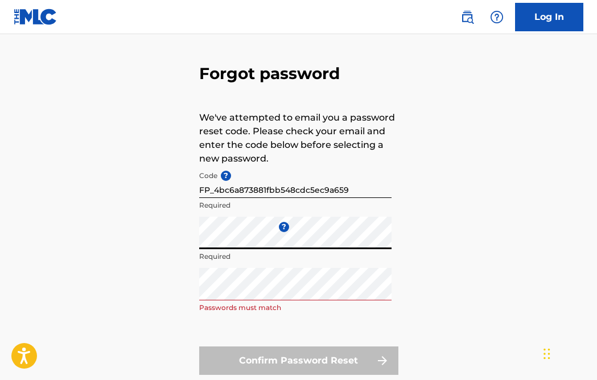
scroll to position [42, 0]
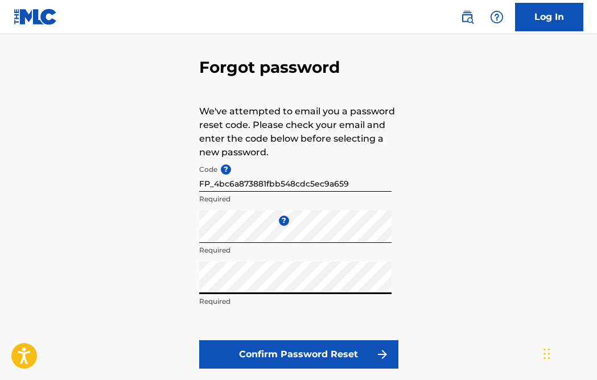
click at [311, 358] on button "Confirm Password Reset" at bounding box center [298, 354] width 199 height 28
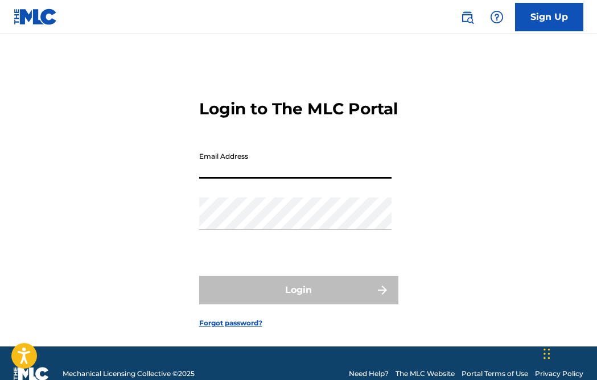
type input "[EMAIL_ADDRESS][DOMAIN_NAME]"
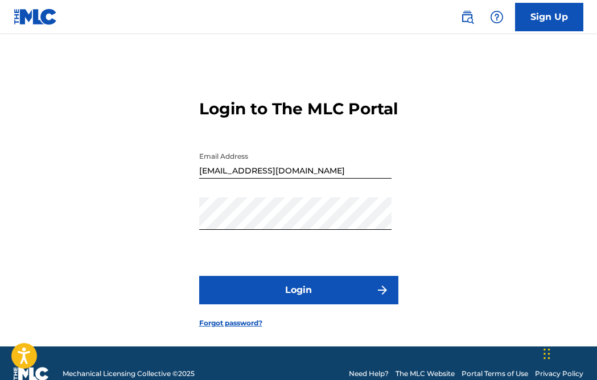
click at [234, 305] on button "Login" at bounding box center [298, 290] width 199 height 28
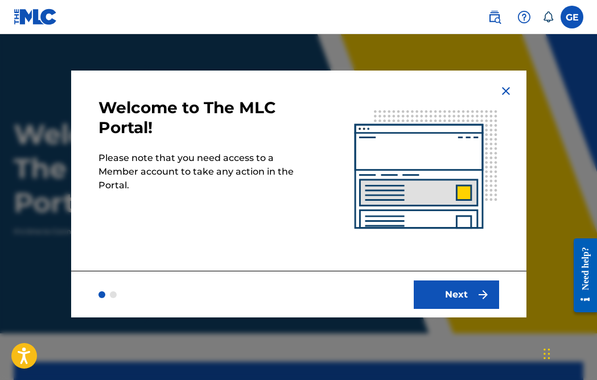
click at [423, 290] on button "Next" at bounding box center [456, 295] width 85 height 28
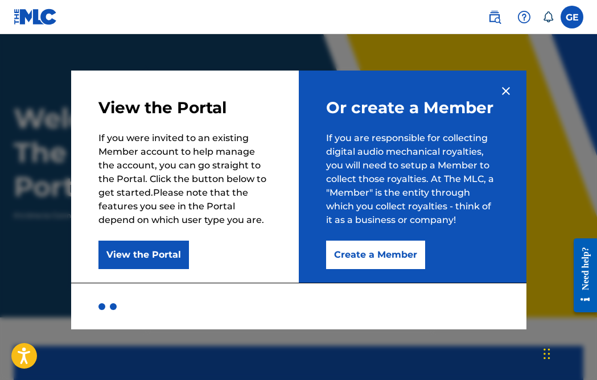
scroll to position [15, 0]
click at [362, 253] on button "Create a Member" at bounding box center [375, 255] width 99 height 28
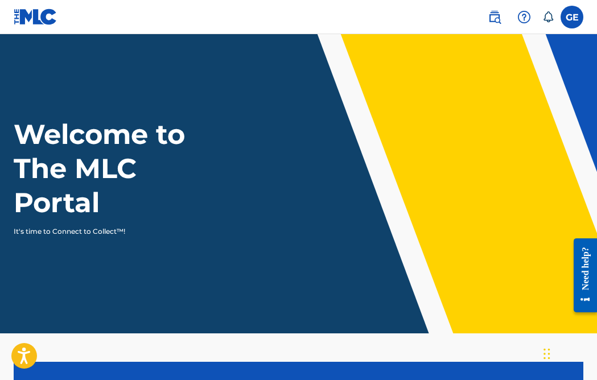
click at [575, 14] on label at bounding box center [572, 17] width 23 height 23
click at [572, 17] on input "GE Gregory Emison gegemison1@gmail.com Notification Preferences Profile Log out" at bounding box center [572, 17] width 0 height 0
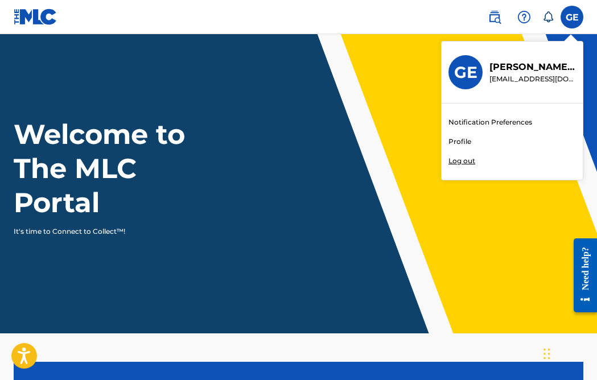
click at [504, 123] on link "Notification Preferences" at bounding box center [491, 122] width 84 height 10
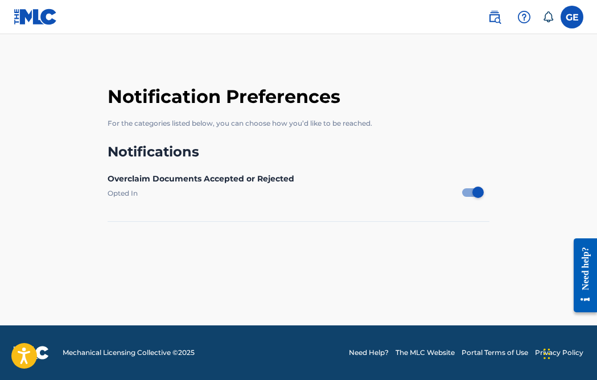
click at [551, 17] on icon at bounding box center [548, 16] width 11 height 11
click at [407, 12] on nav "GE GE Gregory Emison gegemison1@gmail.com Notification Preferences Profile Log …" at bounding box center [298, 17] width 597 height 34
click at [494, 16] on img at bounding box center [495, 17] width 14 height 14
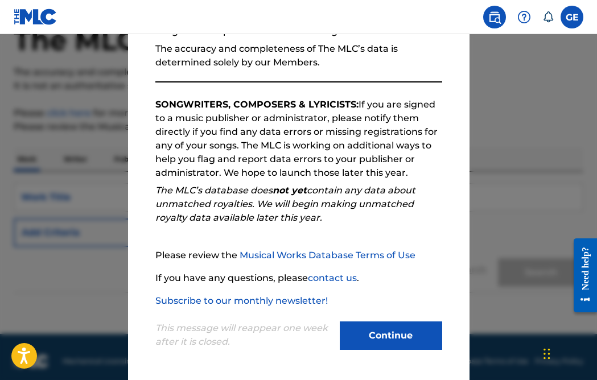
scroll to position [72, 0]
click at [397, 334] on button "Continue" at bounding box center [391, 336] width 102 height 28
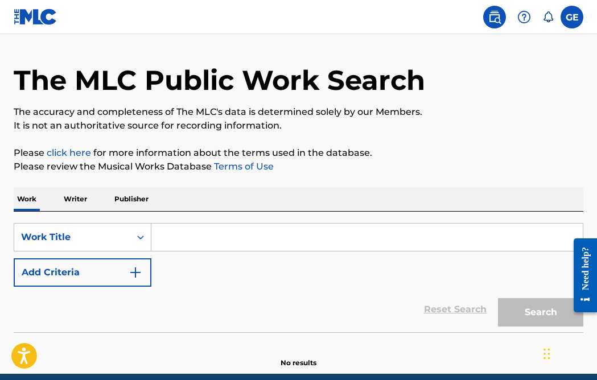
scroll to position [0, 0]
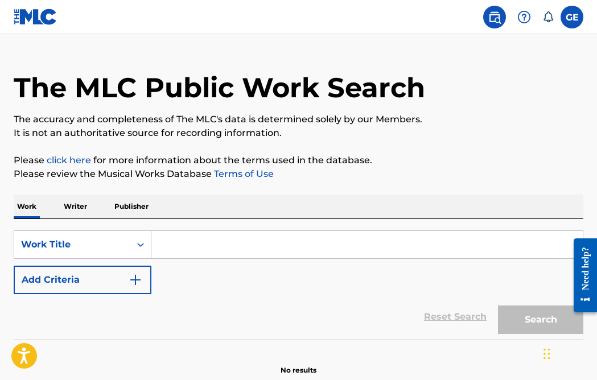
click at [71, 199] on p "Writer" at bounding box center [75, 207] width 30 height 24
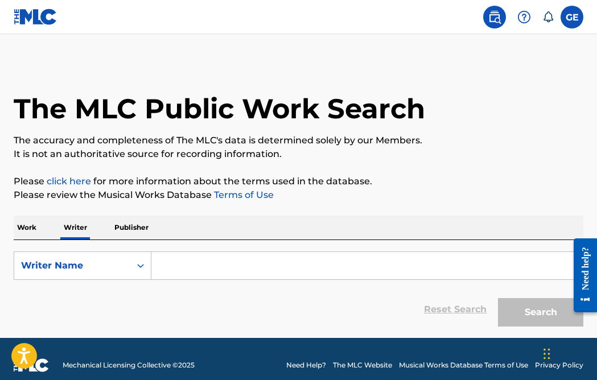
scroll to position [0, 1]
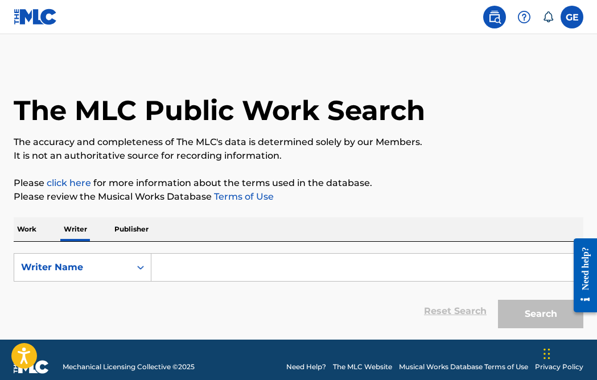
click at [139, 228] on p "Publisher" at bounding box center [131, 229] width 41 height 24
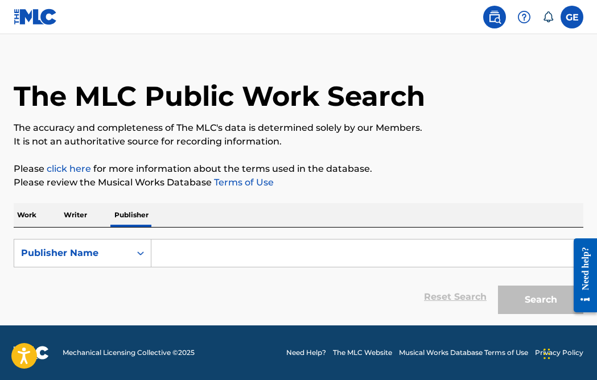
scroll to position [14, 0]
click at [574, 18] on label at bounding box center [572, 17] width 23 height 23
click at [572, 17] on input "GE Gregory Emison gegemison1@gmail.com Notification Preferences Profile Log out" at bounding box center [572, 17] width 0 height 0
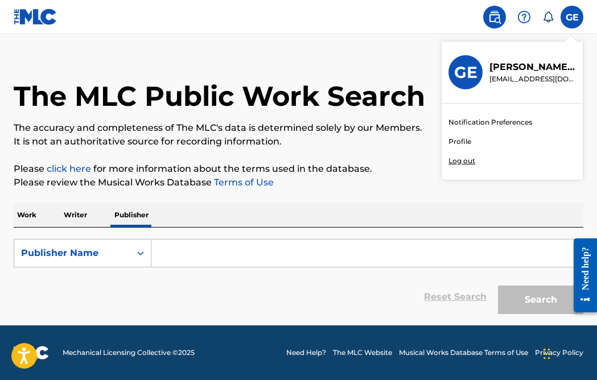
click at [400, 43] on main "The MLC Public Work Search The accuracy and completeness of The MLC's data is d…" at bounding box center [298, 173] width 597 height 306
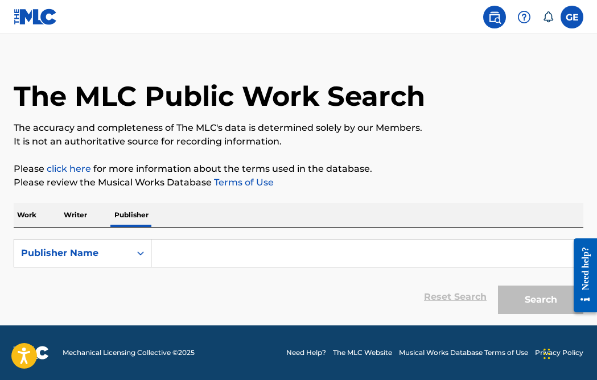
click at [569, 19] on label at bounding box center [572, 17] width 23 height 23
click at [572, 17] on input "GE Gregory Emison gegemison1@gmail.com Notification Preferences Profile Log out" at bounding box center [572, 17] width 0 height 0
click at [374, 178] on p "Please review the Musical Works Database Terms of Use" at bounding box center [299, 183] width 570 height 14
click at [374, 354] on link "The MLC Website" at bounding box center [362, 353] width 59 height 10
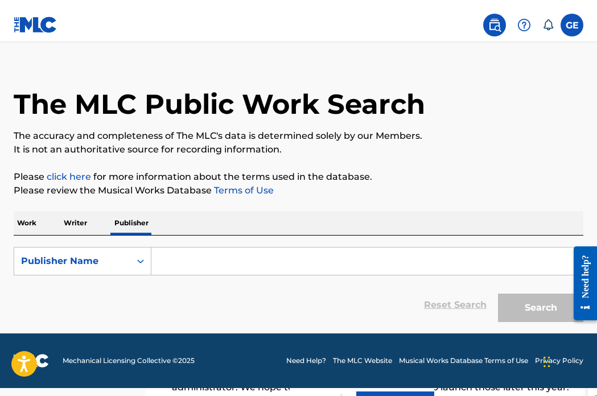
scroll to position [0, 0]
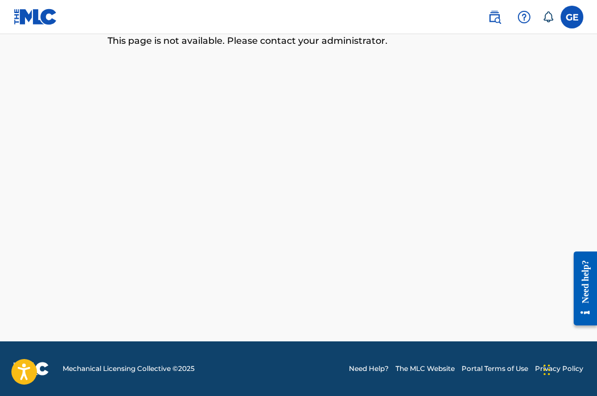
click at [128, 6] on nav "GE GE Gregory Emison gegemison1@gmail.com Notification Preferences Profile Log …" at bounding box center [298, 17] width 597 height 34
click at [574, 18] on label at bounding box center [572, 17] width 23 height 23
click at [572, 17] on input "GE Gregory Emison gegemison1@gmail.com Notification Preferences Profile Log out" at bounding box center [572, 17] width 0 height 0
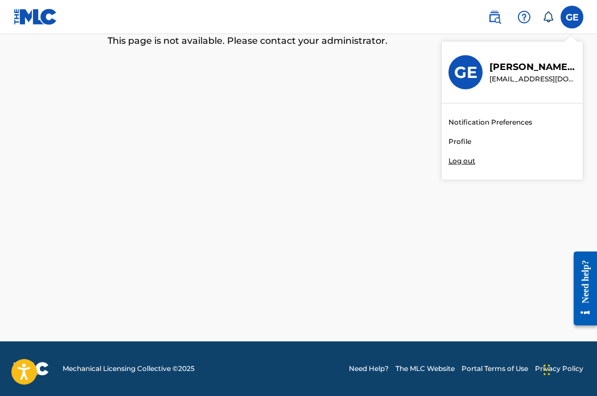
click at [466, 161] on p "Log out" at bounding box center [462, 161] width 27 height 10
click at [572, 17] on input "GE Gregory Emison gegemison1@gmail.com Notification Preferences Profile Log out" at bounding box center [572, 17] width 0 height 0
